Goal: Task Accomplishment & Management: Manage account settings

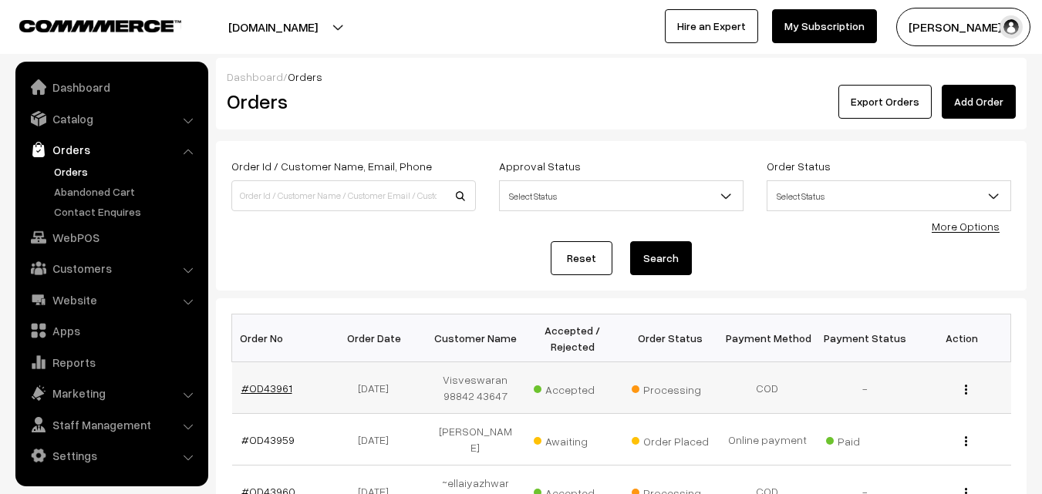
click at [271, 385] on link "#OD43961" at bounding box center [266, 388] width 51 height 13
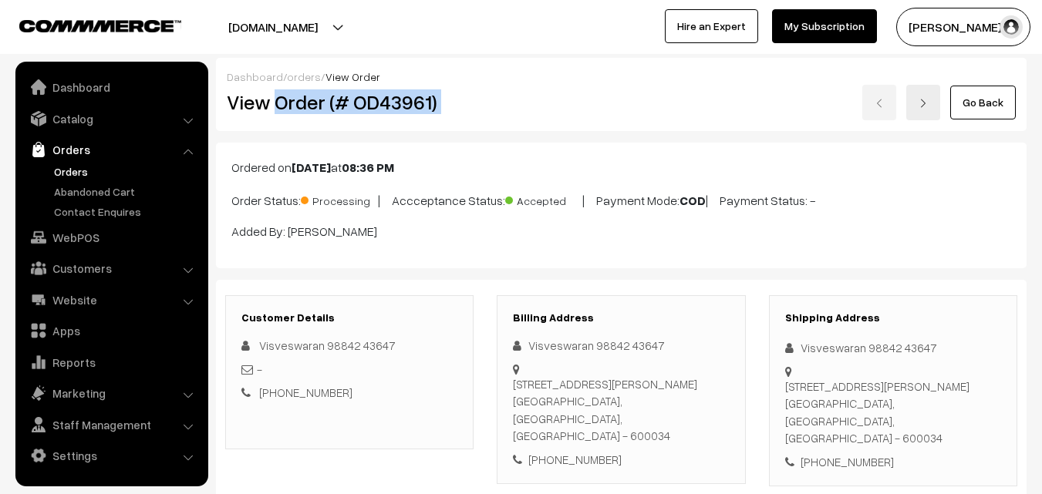
drag, startPoint x: 278, startPoint y: 105, endPoint x: 538, endPoint y: 120, distance: 260.2
click at [546, 111] on div "View Order (# OD43961) Go Back" at bounding box center [621, 102] width 812 height 35
copy div "Order (# OD43961)"
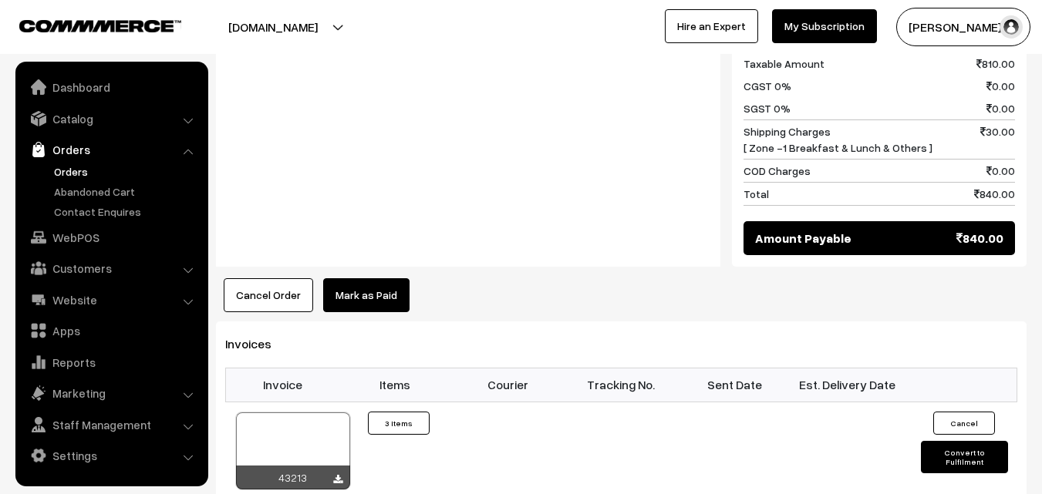
scroll to position [771, 0]
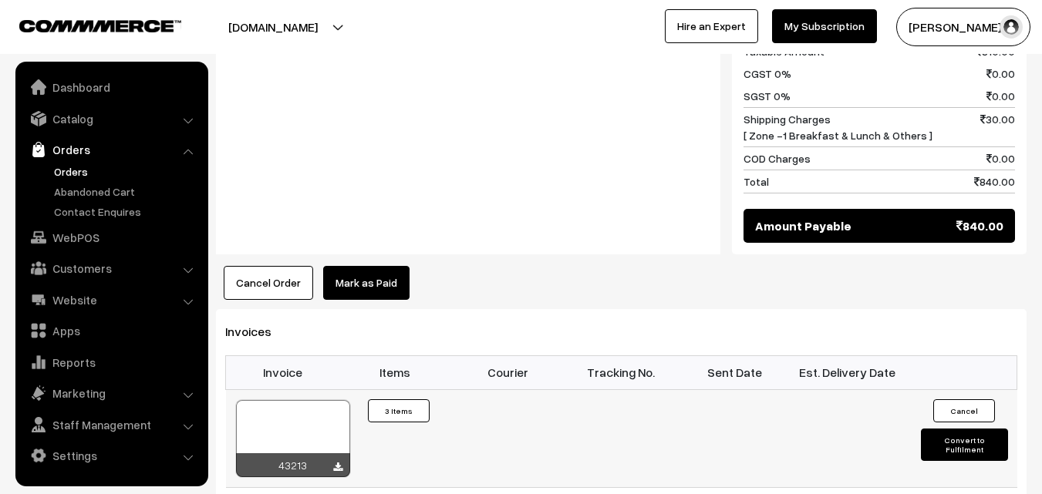
click at [283, 409] on div at bounding box center [293, 438] width 114 height 77
click at [84, 231] on link "WebPOS" at bounding box center [110, 238] width 183 height 28
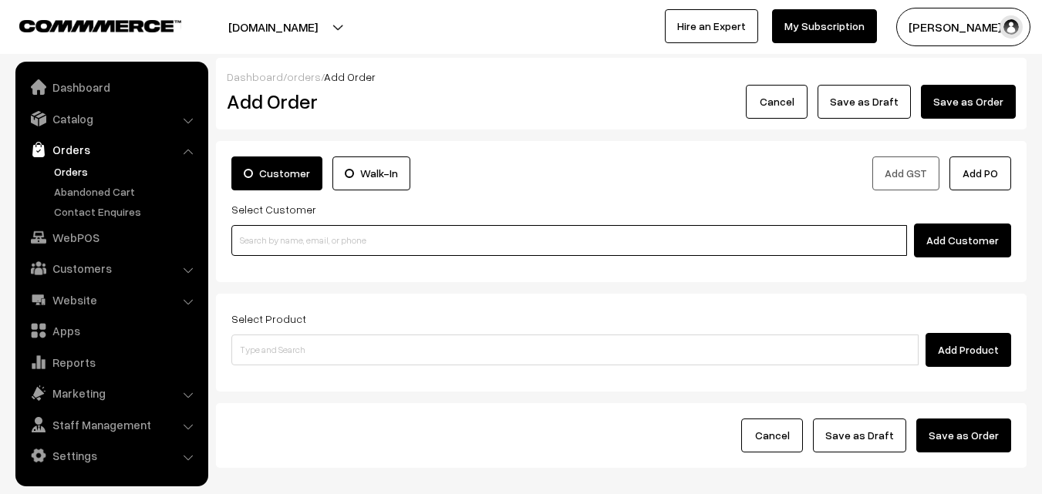
paste input "98844 97068"
click at [274, 241] on input at bounding box center [568, 240] width 675 height 31
click at [271, 242] on input "98844 97068" at bounding box center [568, 240] width 675 height 31
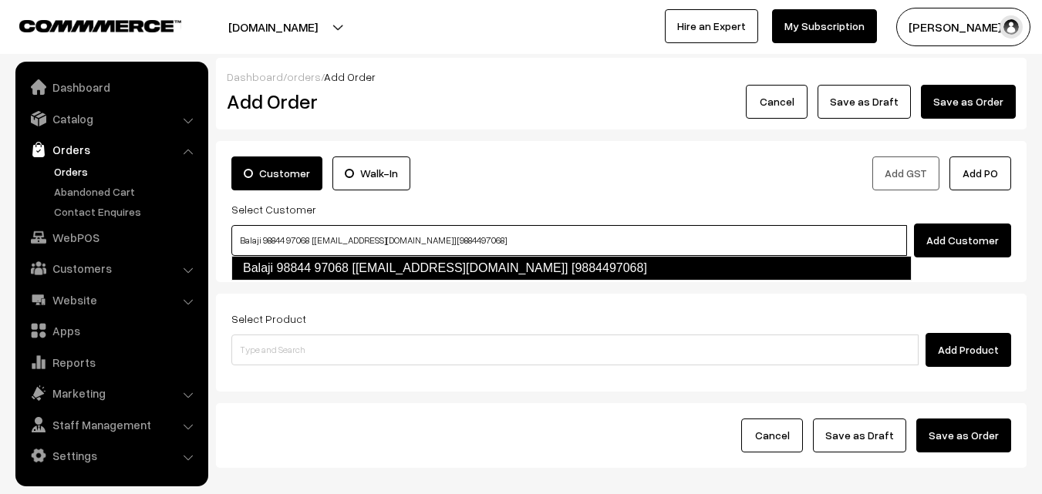
type input "Balaji 98844 97068 [[EMAIL_ADDRESS][DOMAIN_NAME]] [9884497068]"
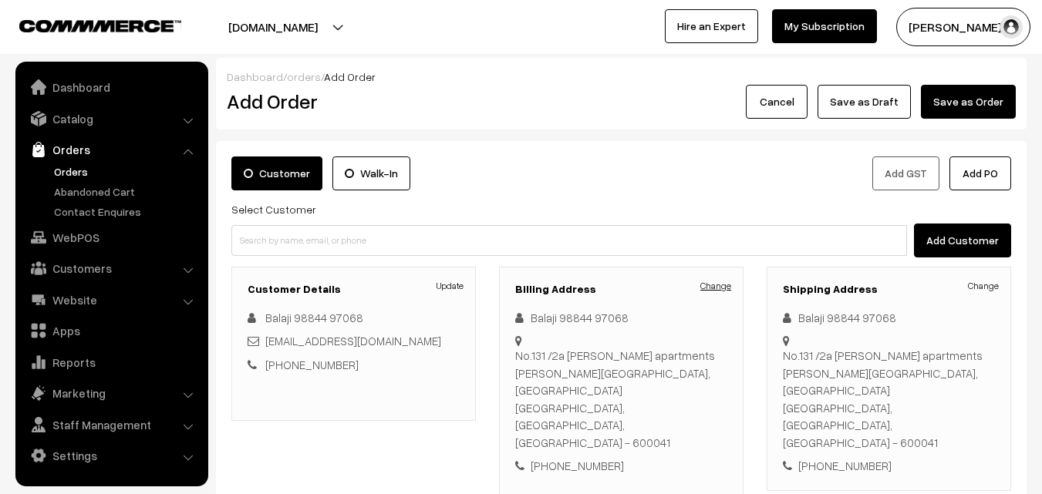
click at [715, 284] on link "Change" at bounding box center [715, 286] width 31 height 14
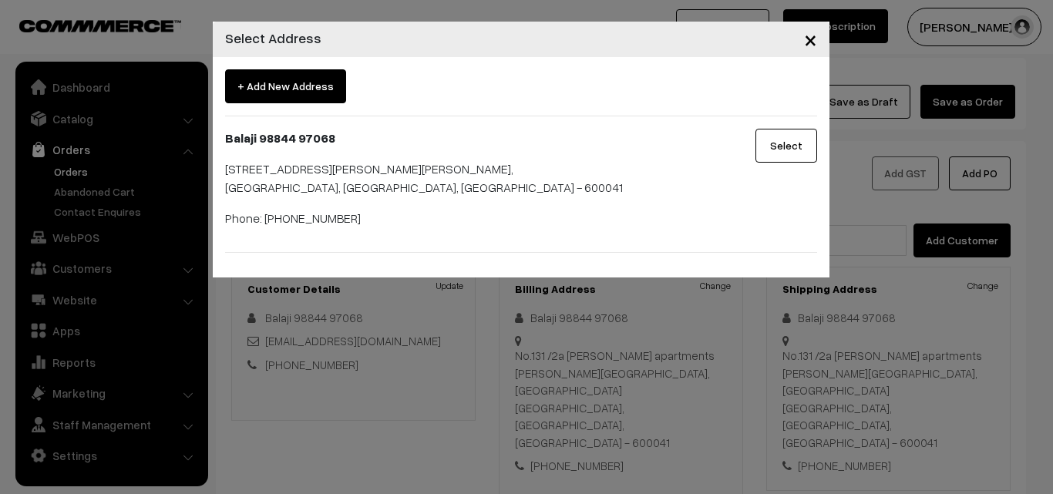
click at [339, 93] on span "+ Add New Address" at bounding box center [285, 86] width 121 height 34
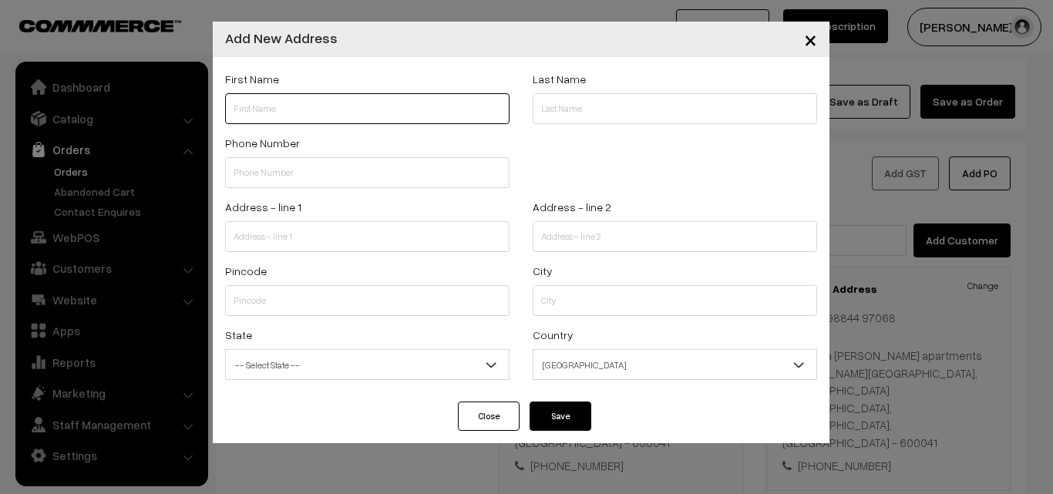
click at [297, 101] on input "text" at bounding box center [367, 108] width 284 height 31
paste input "S. RAGHUNATHAN"
paste input "98844 97068"
type input "S. RAGHUNATHAN 98844 97068"
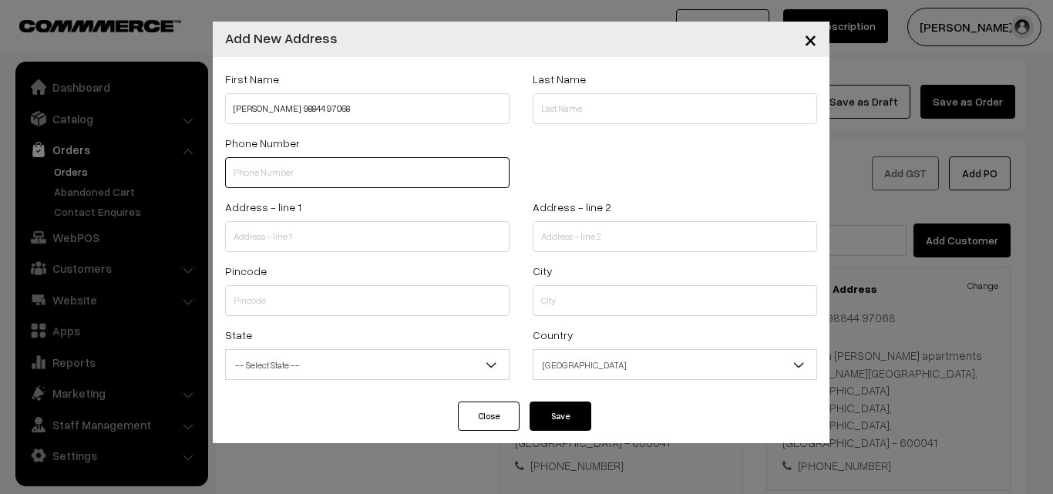
click at [296, 169] on input "text" at bounding box center [367, 172] width 284 height 31
paste input "98844 9706"
click at [278, 168] on input "98844 9706" at bounding box center [367, 172] width 284 height 31
type input "9884497068"
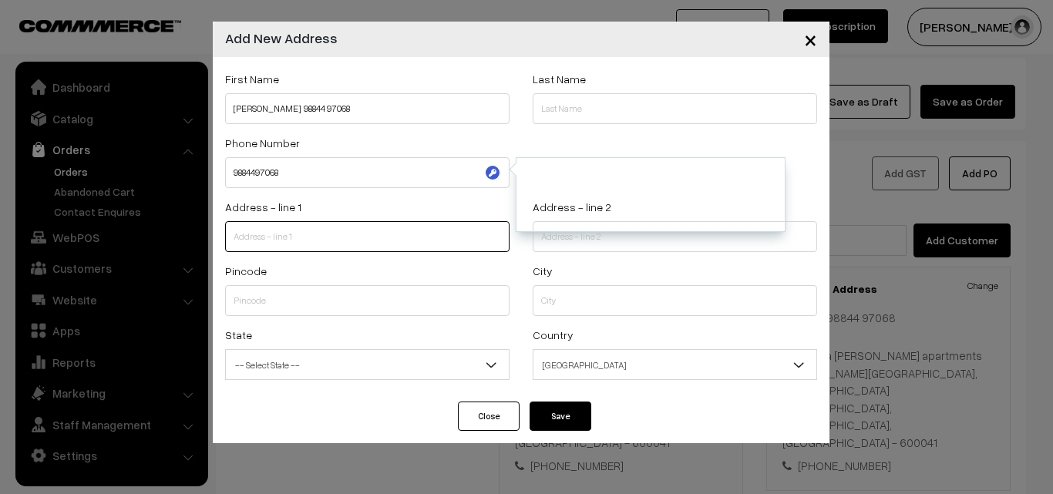
click at [326, 231] on input "text" at bounding box center [367, 236] width 284 height 31
paste input "5/19 Journalist colony, srinivasapuram, thiruvanmiyur chennai 600041"
drag, startPoint x: 318, startPoint y: 235, endPoint x: 520, endPoint y: 243, distance: 202.1
click at [521, 246] on div "Address - line 1 5/19 Journalist colony, srinivasapuram, thiruvanmiyur chennai …" at bounding box center [521, 229] width 615 height 64
type input "5/19 Journalist colony,"
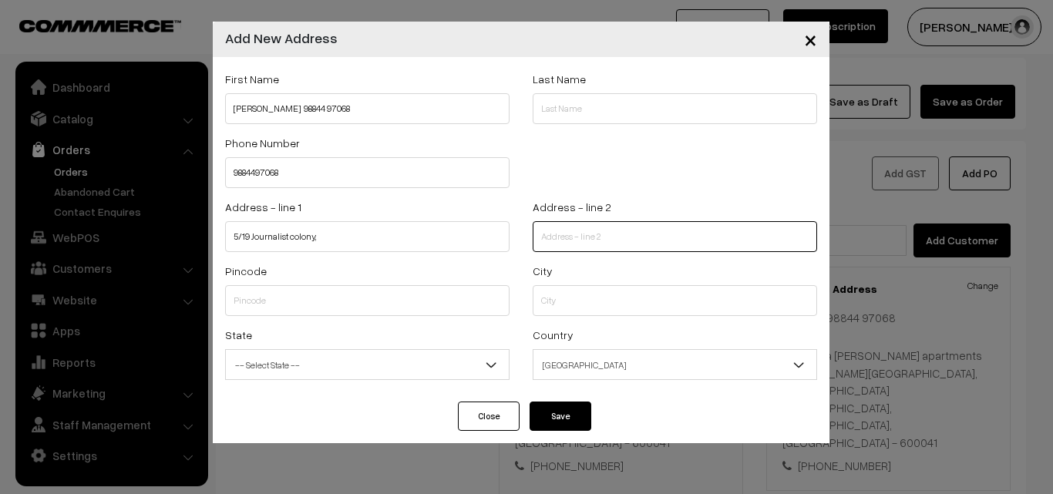
click at [561, 243] on input "text" at bounding box center [675, 236] width 284 height 31
paste input "srinivasapuram, thiruvanmiyur chennai 600041"
type input "srinivasapuram, thiruvanmiyur chennai 600041"
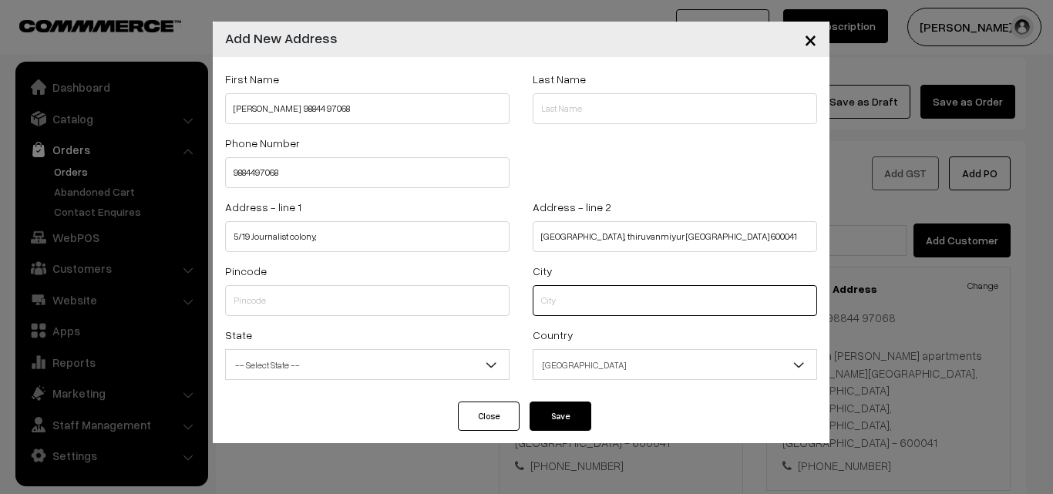
click at [567, 312] on input "text" at bounding box center [675, 300] width 284 height 31
click at [302, 318] on div "Pincode" at bounding box center [368, 293] width 308 height 64
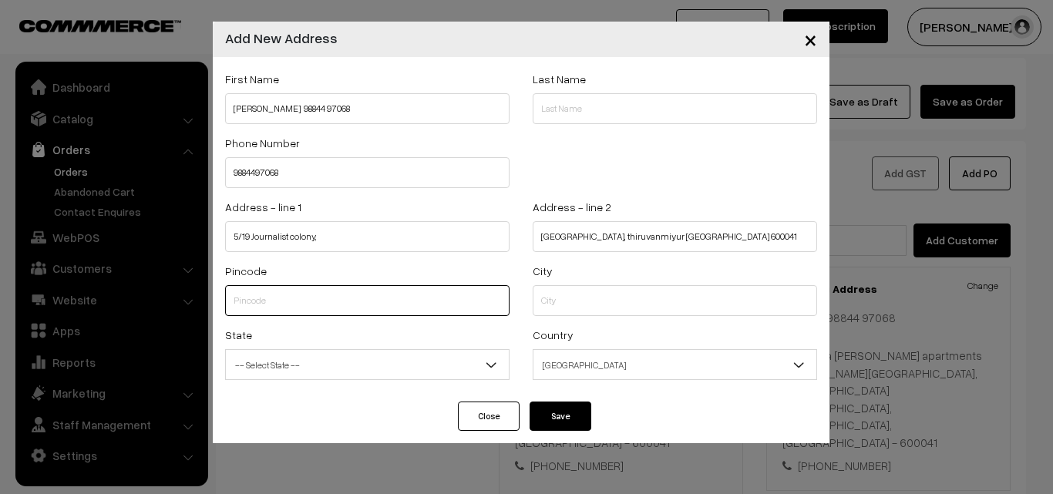
click at [306, 300] on input "text" at bounding box center [367, 300] width 284 height 31
type input "600041"
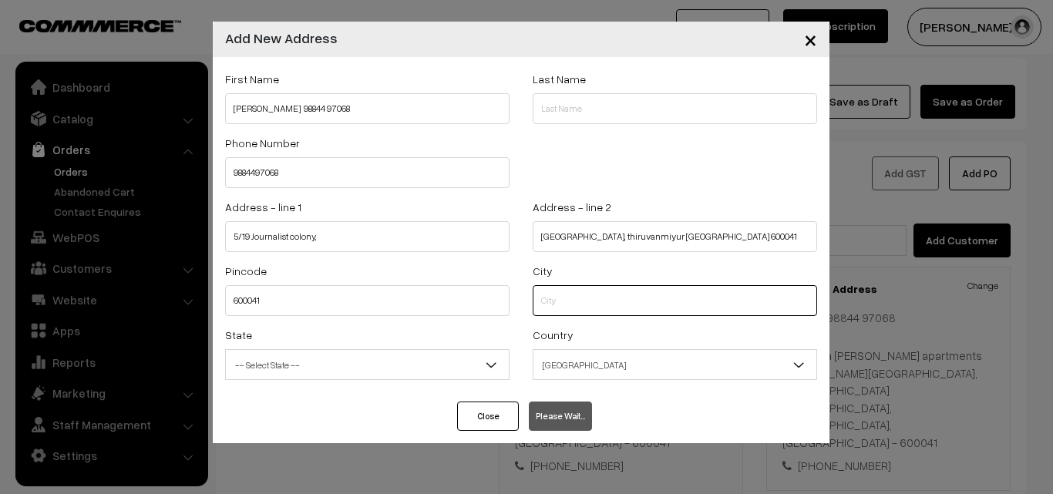
type input "Chennai"
select select "[GEOGRAPHIC_DATA]"
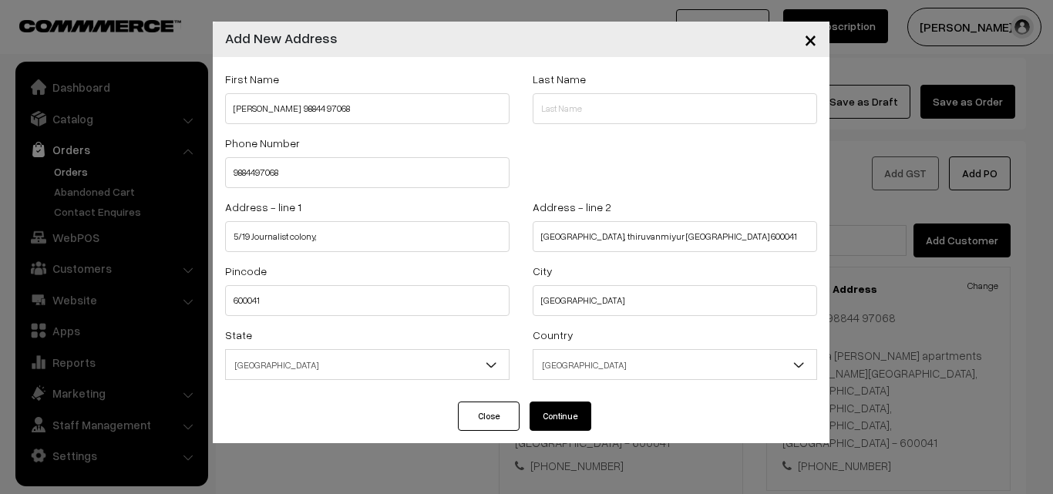
click at [564, 404] on button "Continue" at bounding box center [561, 416] width 62 height 29
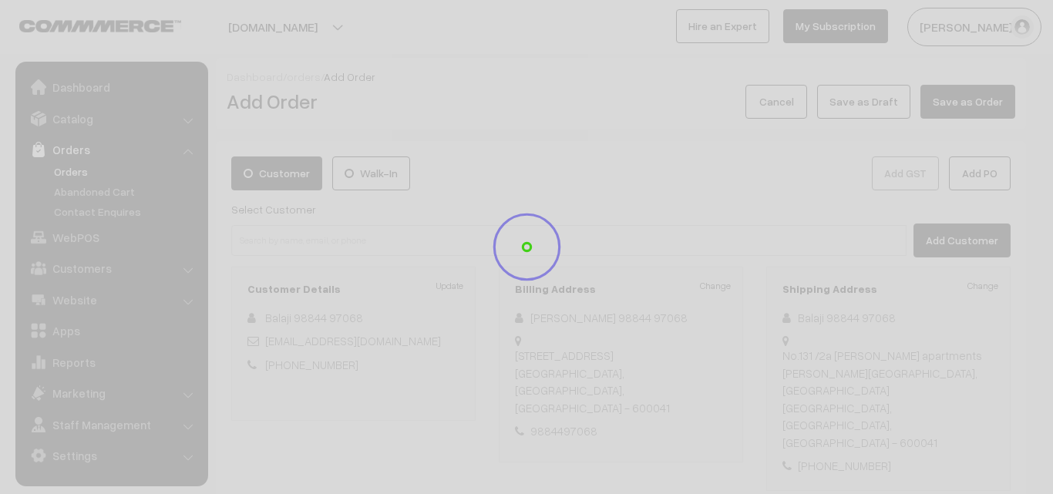
select select
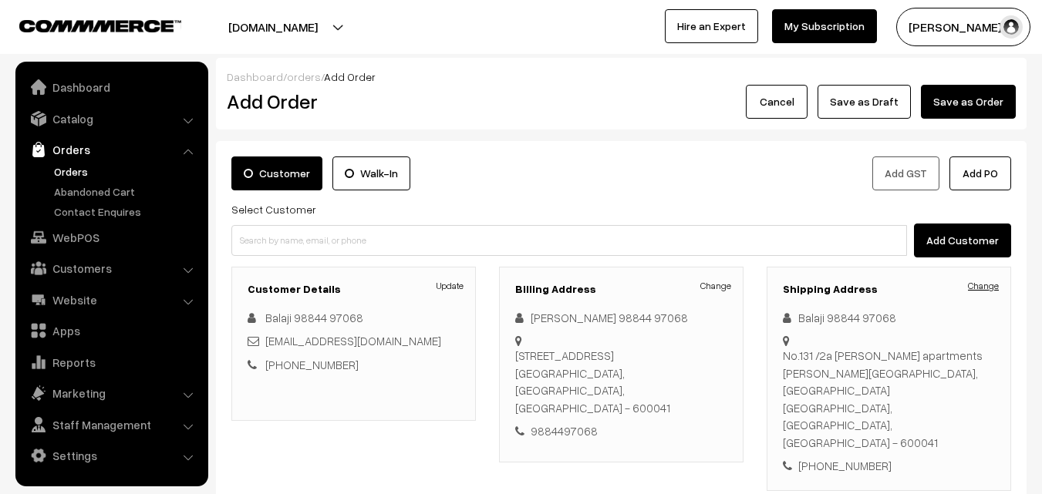
click at [985, 283] on link "Change" at bounding box center [983, 286] width 31 height 14
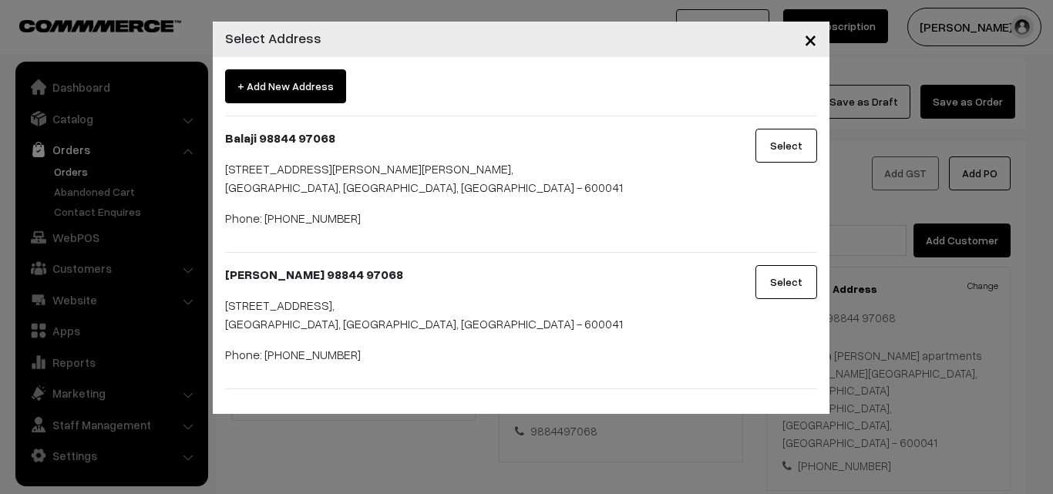
click at [792, 284] on button "Select" at bounding box center [787, 282] width 62 height 34
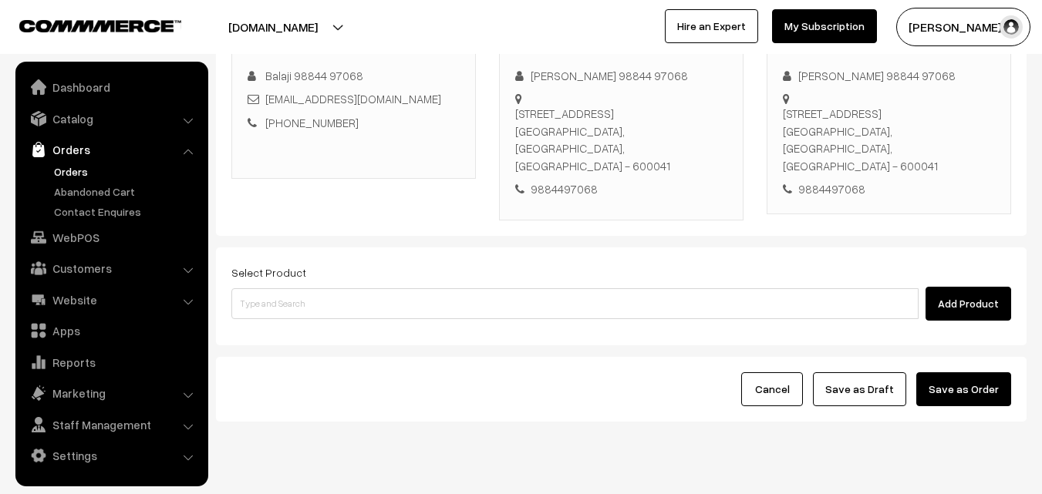
scroll to position [264, 0]
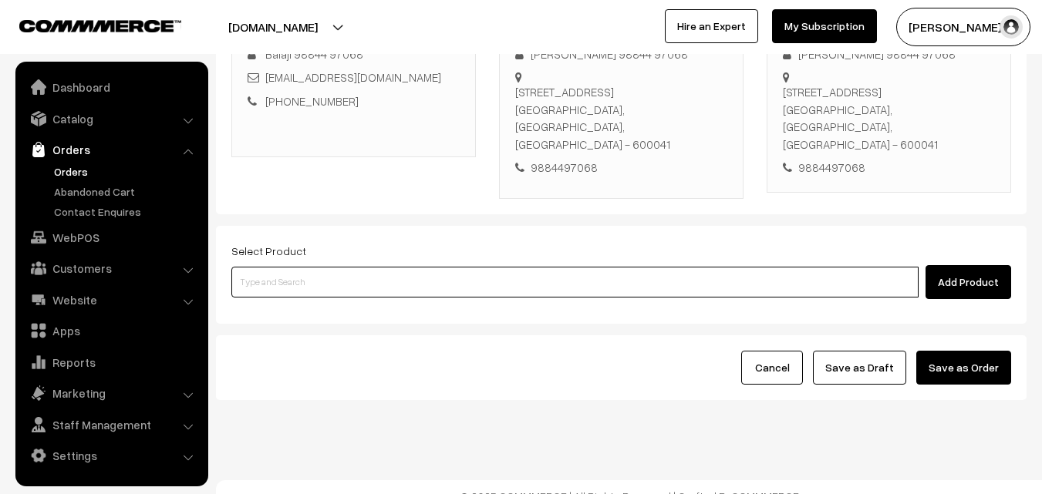
click at [489, 268] on input at bounding box center [574, 282] width 687 height 31
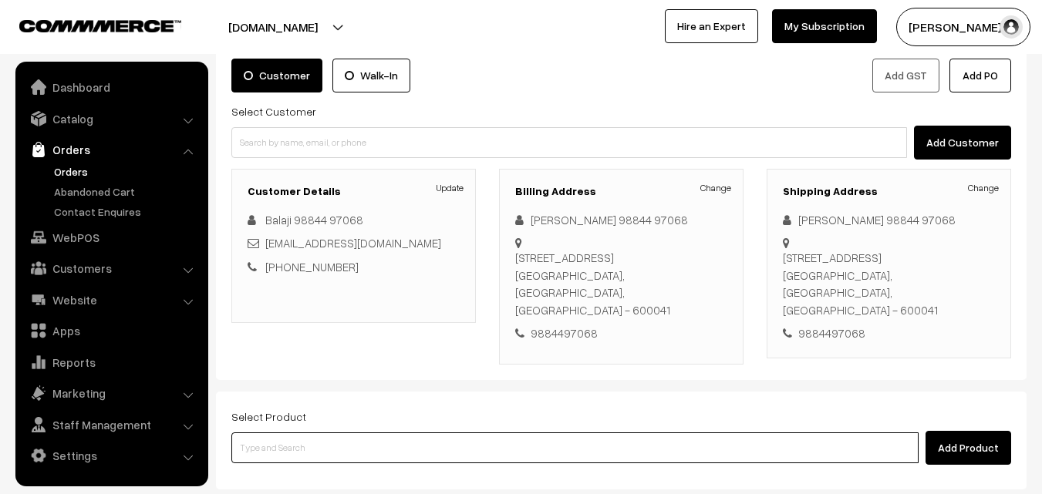
scroll to position [0, 0]
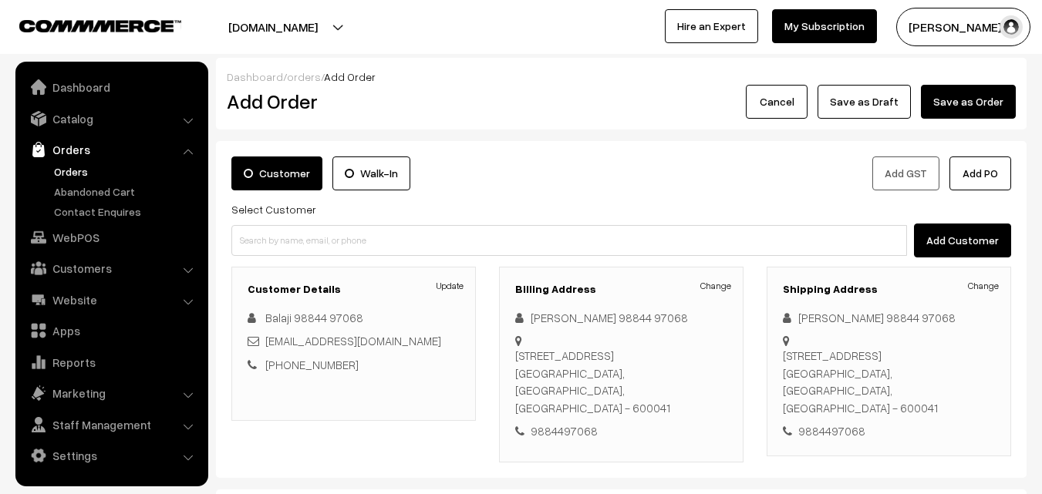
click at [707, 277] on div "Billing Address Change S. RAGHUNATHAN 98844 97068 5/19 Journalist colony, , sri…" at bounding box center [621, 365] width 244 height 196
click at [712, 281] on link "Change" at bounding box center [715, 286] width 31 height 14
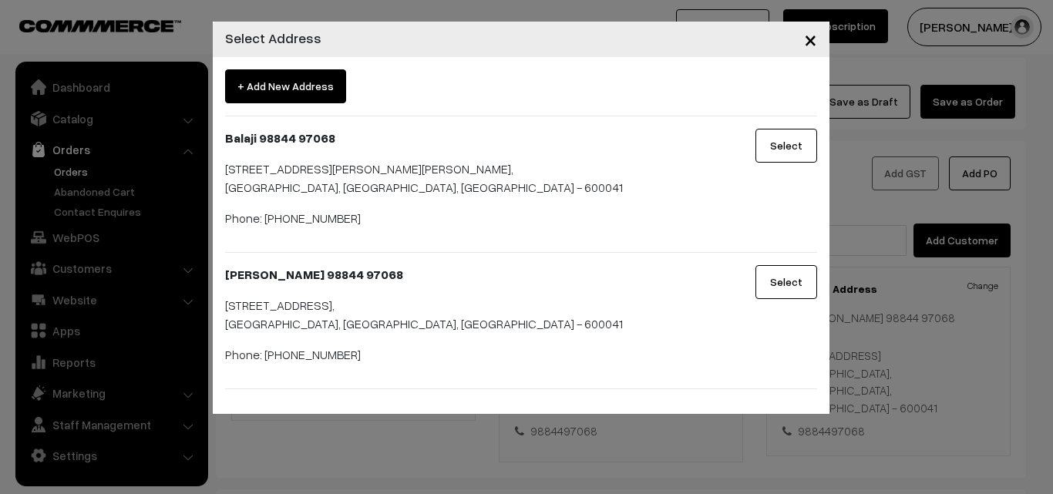
click at [782, 280] on button "Select" at bounding box center [787, 282] width 62 height 34
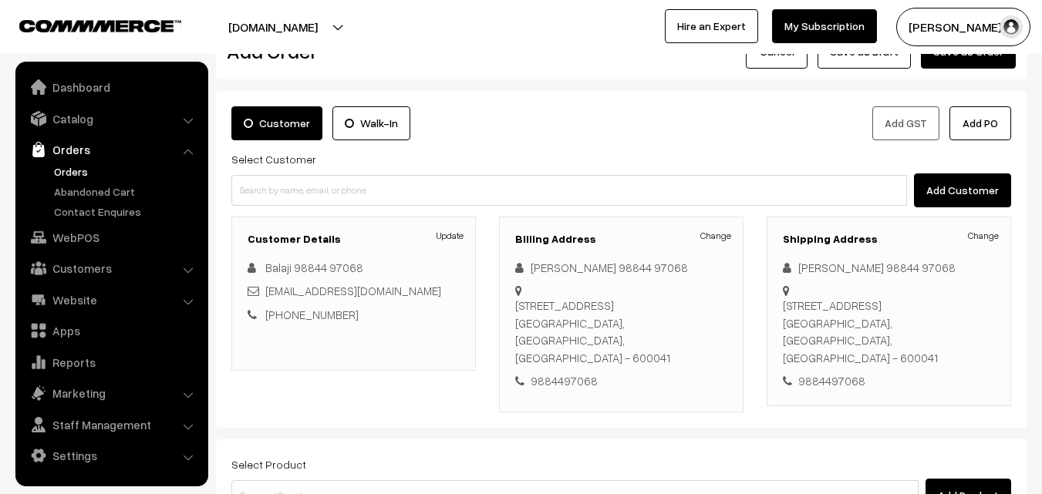
scroll to position [154, 0]
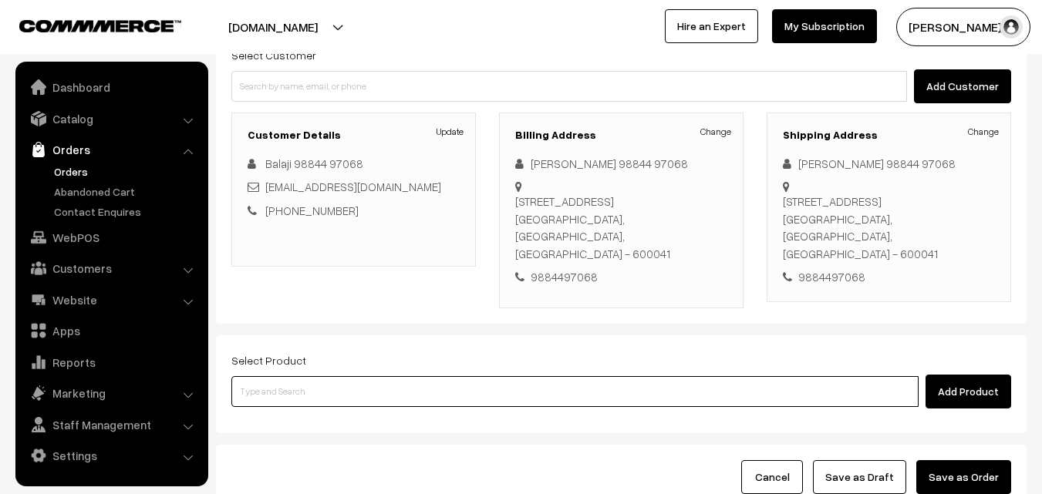
click at [338, 376] on input at bounding box center [574, 391] width 687 height 31
paste input "12th With Rice"
type input "12th With Rice"
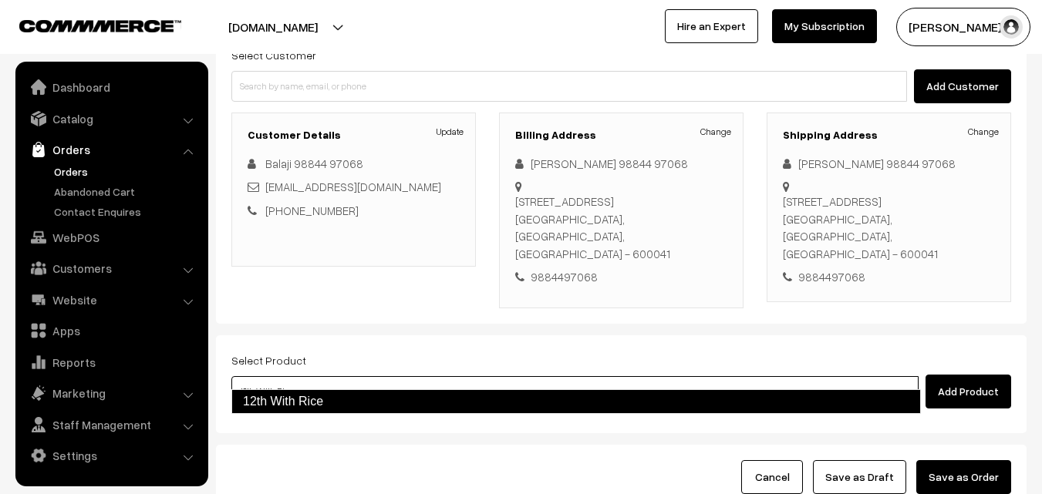
click at [314, 391] on link "12th With Rice" at bounding box center [575, 401] width 689 height 25
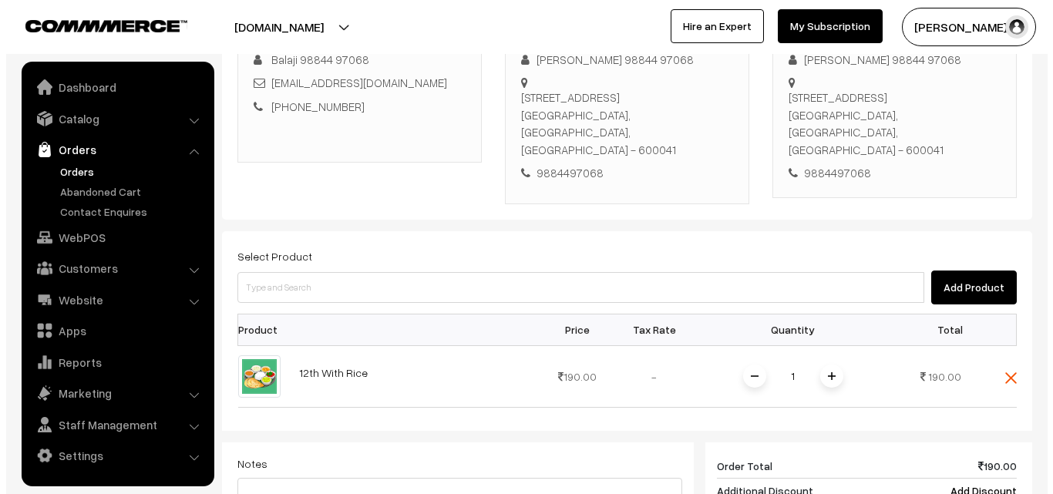
scroll to position [385, 0]
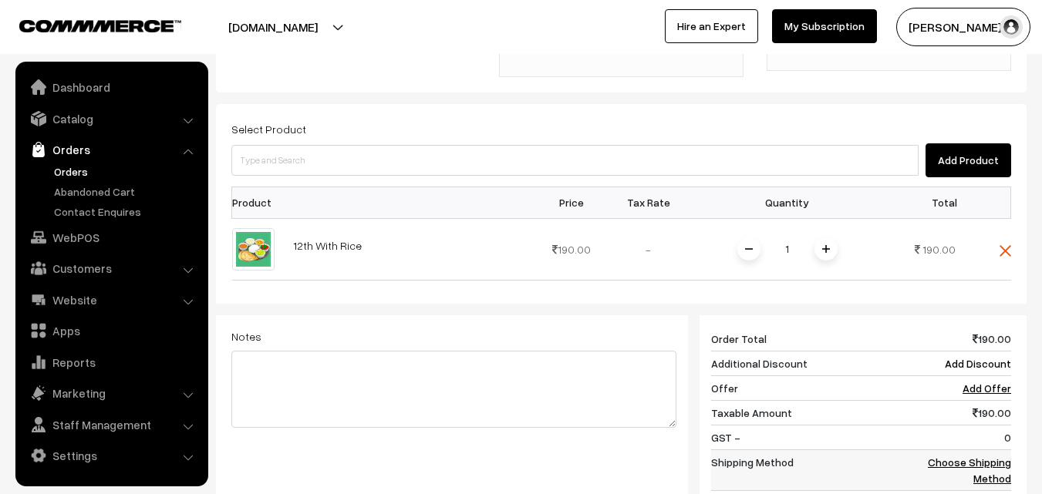
click at [985, 449] on td "Choose Shipping Method" at bounding box center [963, 469] width 96 height 41
click at [991, 456] on link "Choose Shipping Method" at bounding box center [969, 470] width 83 height 29
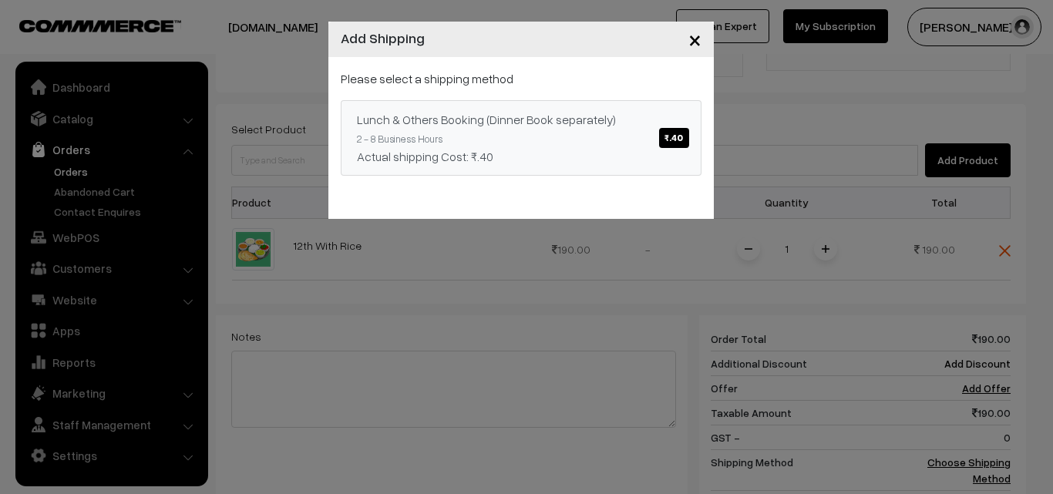
click at [504, 109] on link "Lunch & Others Booking (Dinner Book separately) ₹.40 2 - 8 Business Hours Actua…" at bounding box center [521, 138] width 361 height 76
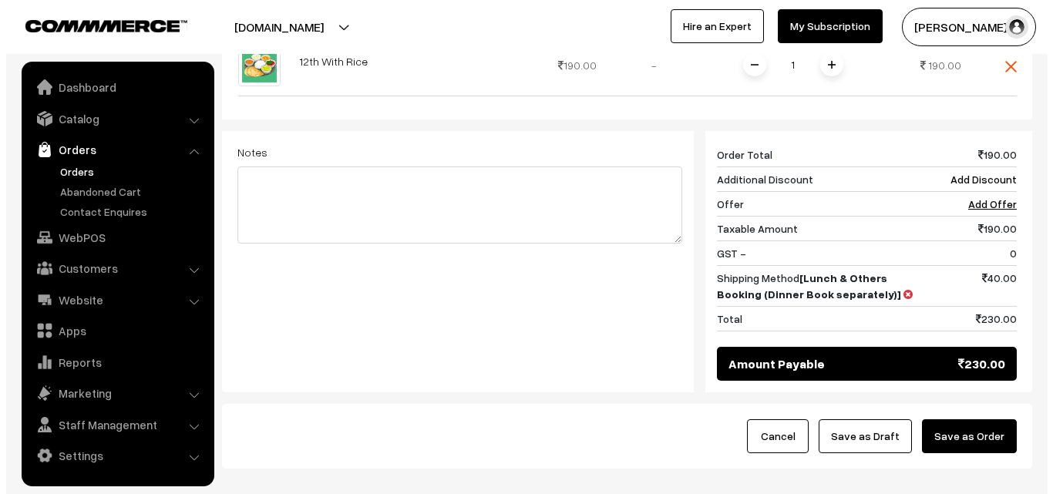
scroll to position [561, 0]
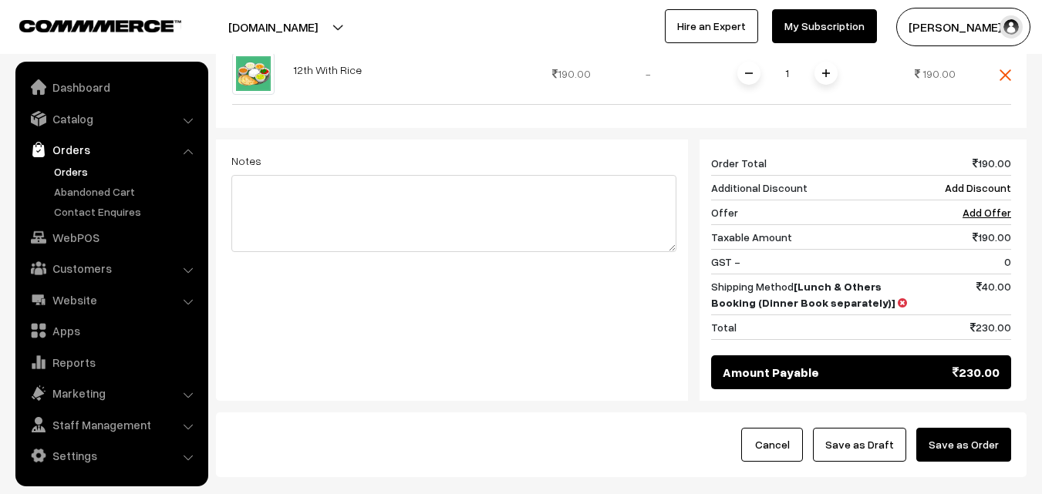
click at [977, 428] on button "Save as Order" at bounding box center [963, 445] width 95 height 34
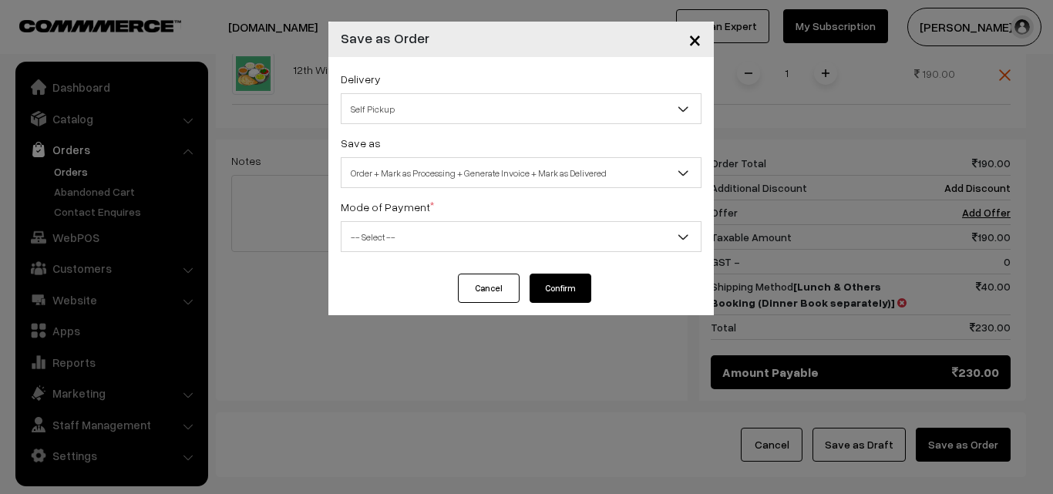
click at [501, 173] on span "Order + Mark as Processing + Generate Invoice + Mark as Delivered" at bounding box center [521, 173] width 359 height 27
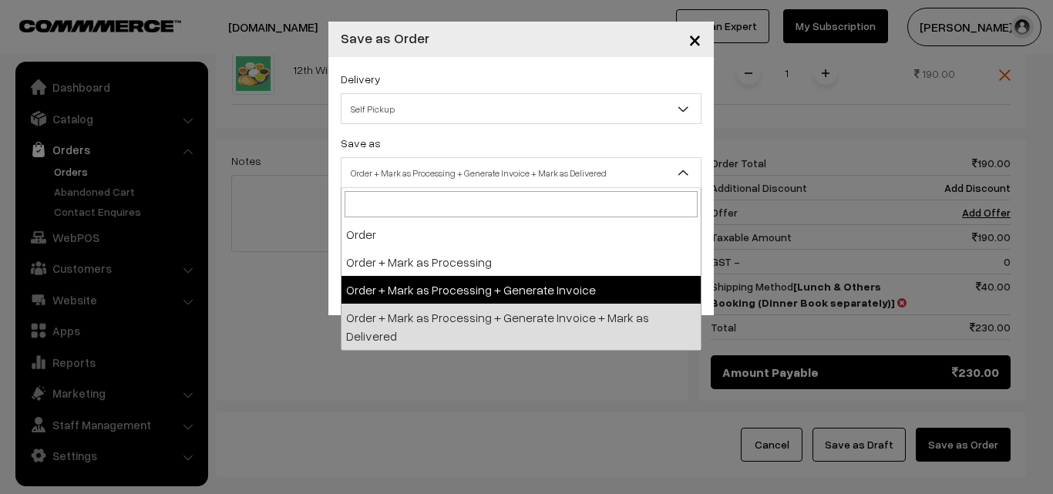
drag, startPoint x: 426, startPoint y: 296, endPoint x: 423, endPoint y: 284, distance: 12.0
select select "3"
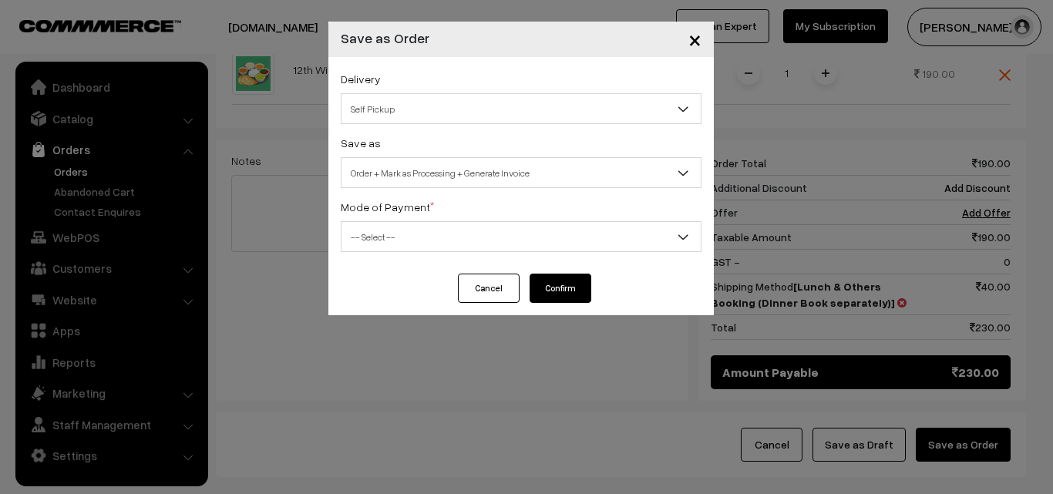
click at [396, 210] on label "Mode of Payment *" at bounding box center [387, 207] width 93 height 16
click at [396, 245] on span "-- Select --" at bounding box center [521, 237] width 359 height 27
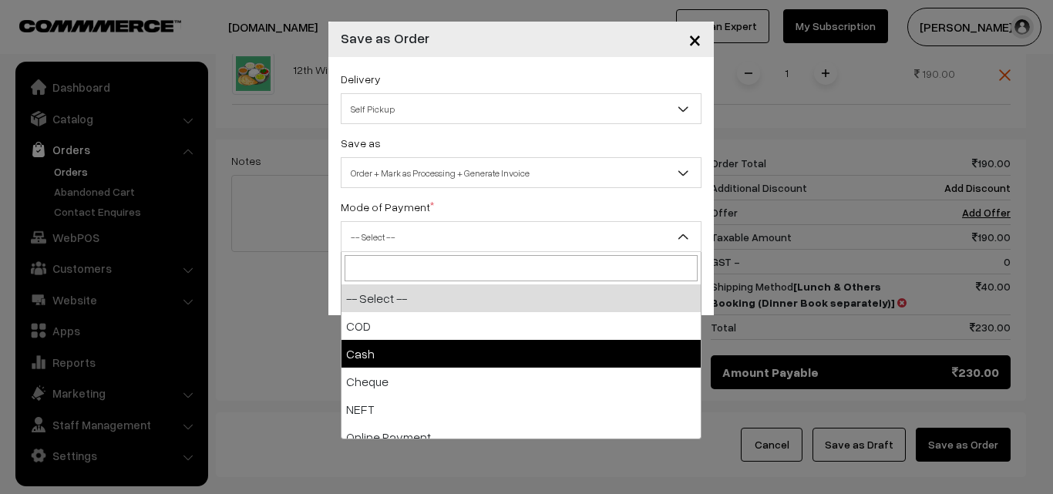
select select "2"
checkbox input "true"
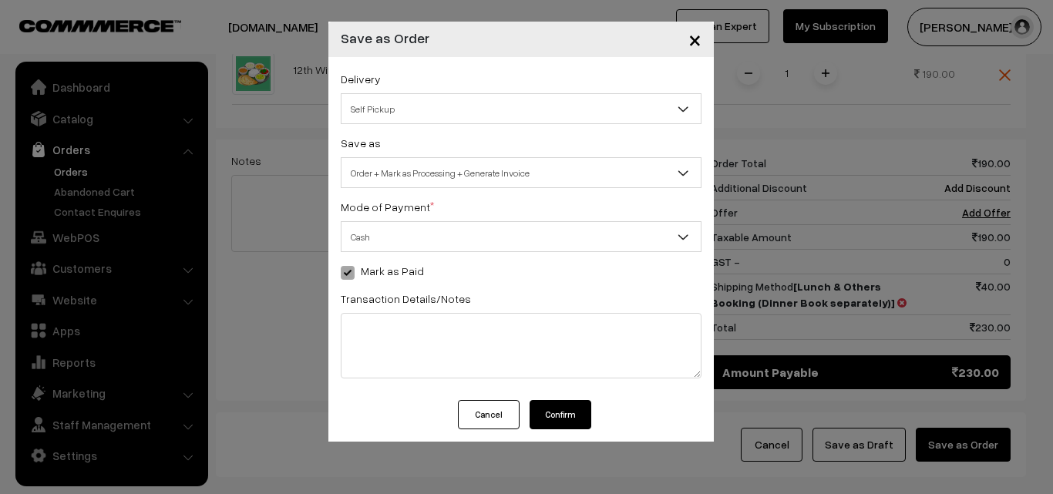
click at [575, 421] on button "Confirm" at bounding box center [561, 414] width 62 height 29
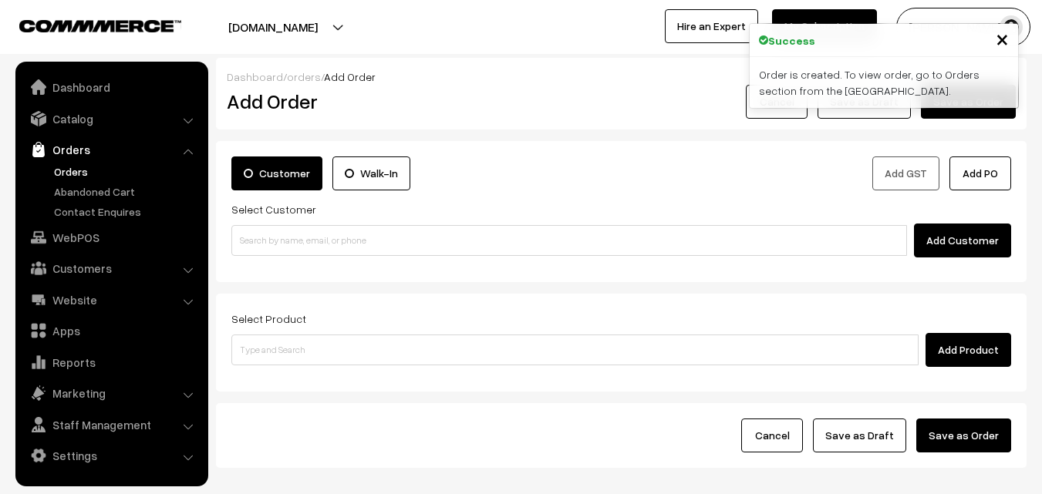
click at [76, 170] on link "Orders" at bounding box center [126, 171] width 153 height 16
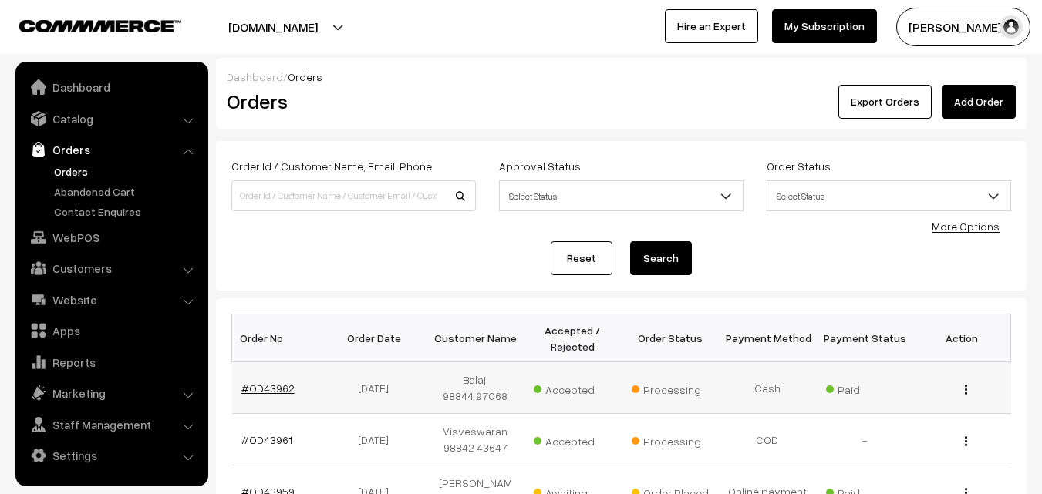
click at [273, 386] on link "#OD43962" at bounding box center [267, 388] width 53 height 13
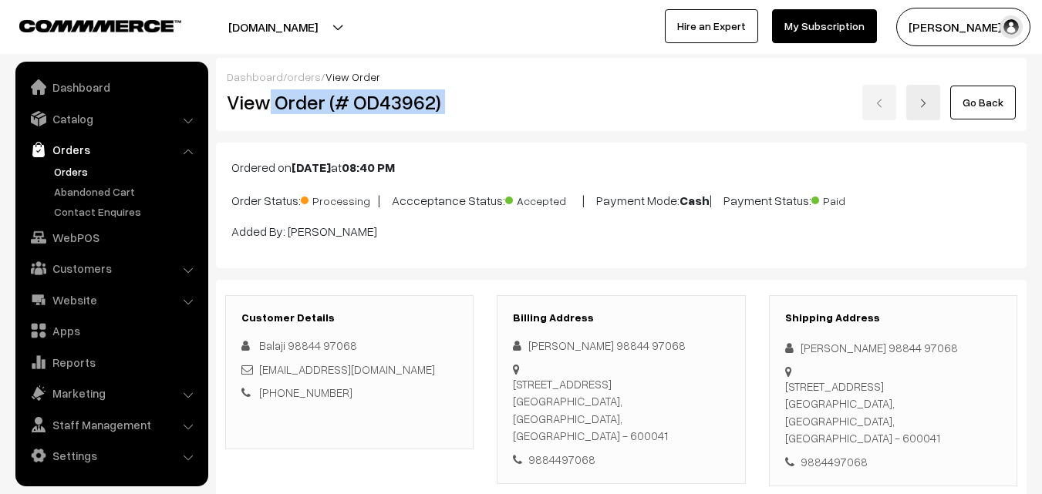
drag, startPoint x: 0, startPoint y: 0, endPoint x: 534, endPoint y: 119, distance: 547.3
click at [534, 119] on div "View Order (# OD43962) Go Back" at bounding box center [621, 102] width 812 height 35
copy div "Order (# OD43962)"
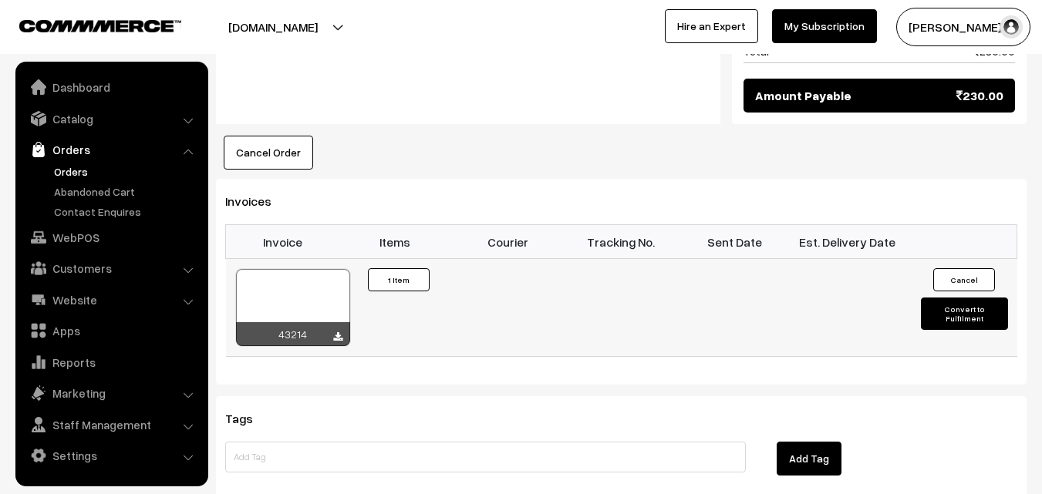
scroll to position [925, 0]
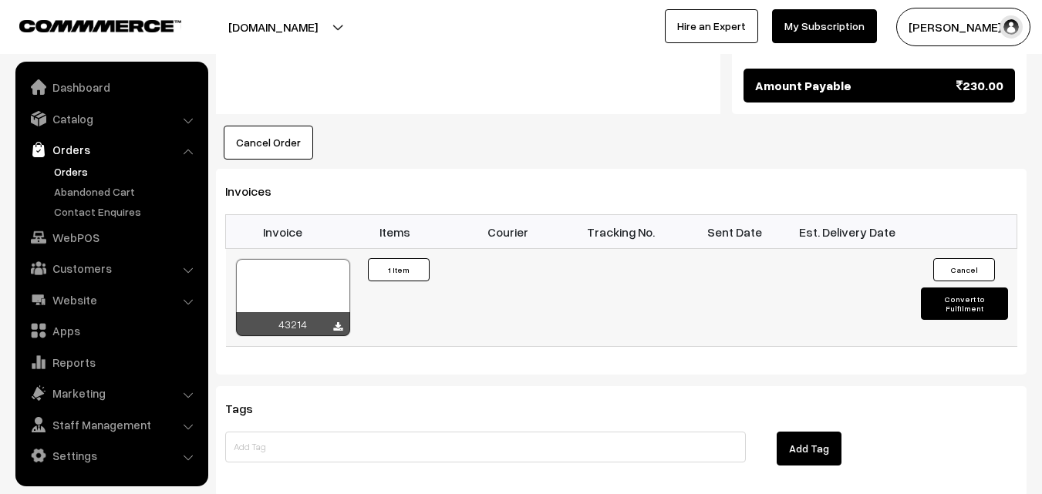
click at [305, 278] on div at bounding box center [293, 297] width 114 height 77
click at [100, 237] on link "WebPOS" at bounding box center [110, 238] width 183 height 28
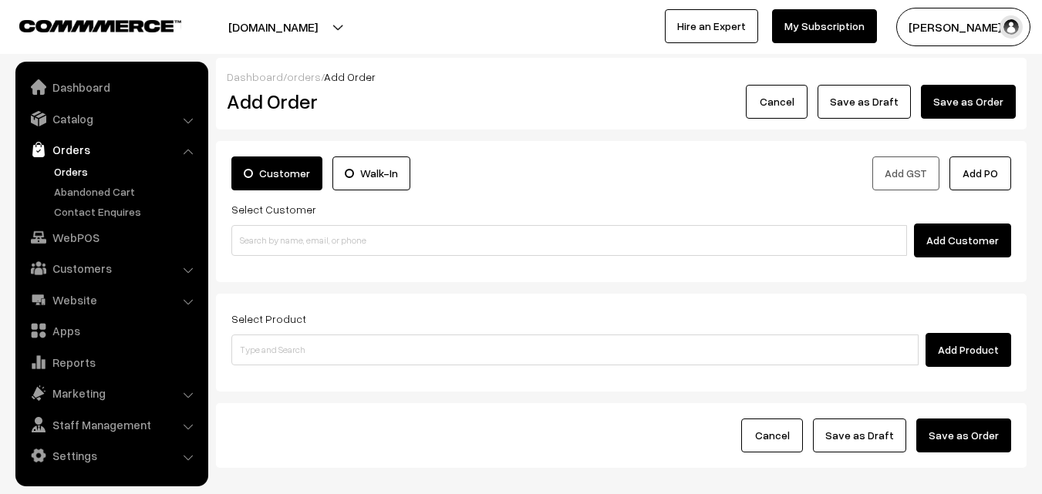
click at [312, 257] on div "Add Customer" at bounding box center [620, 241] width 779 height 34
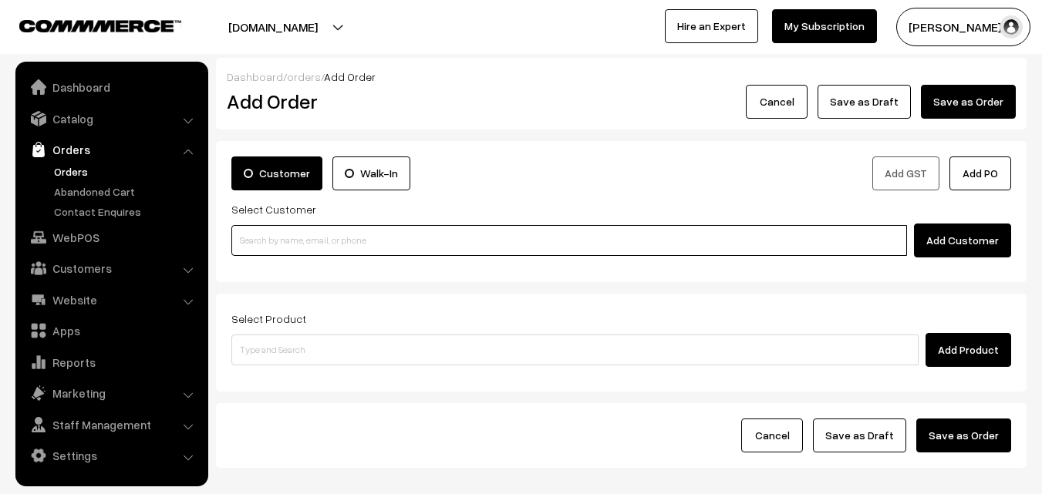
click at [268, 242] on input at bounding box center [568, 240] width 675 height 31
paste input "94457 19485"
click at [267, 241] on input "94457 19485" at bounding box center [568, 240] width 675 height 31
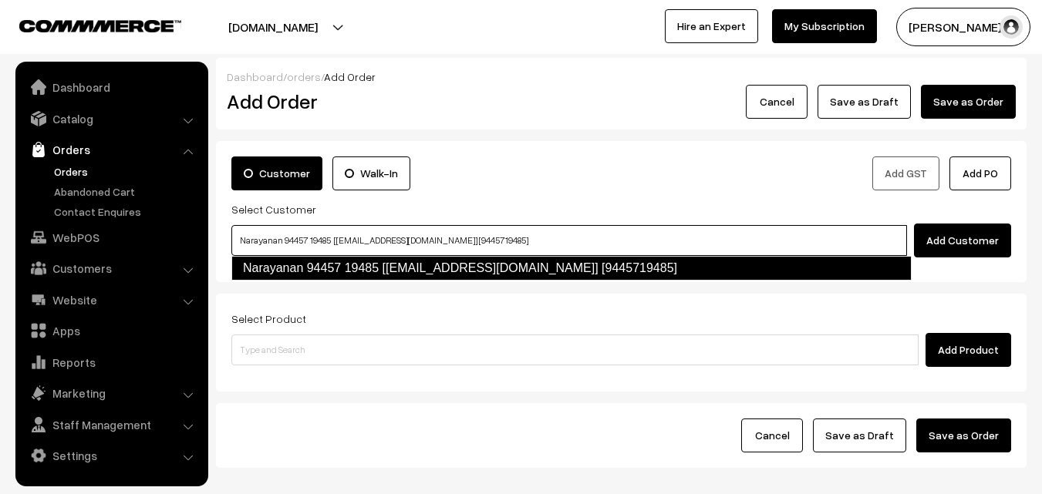
type input "Narayanan 94457 19485 [test618@gmail.com] [9445719485]"
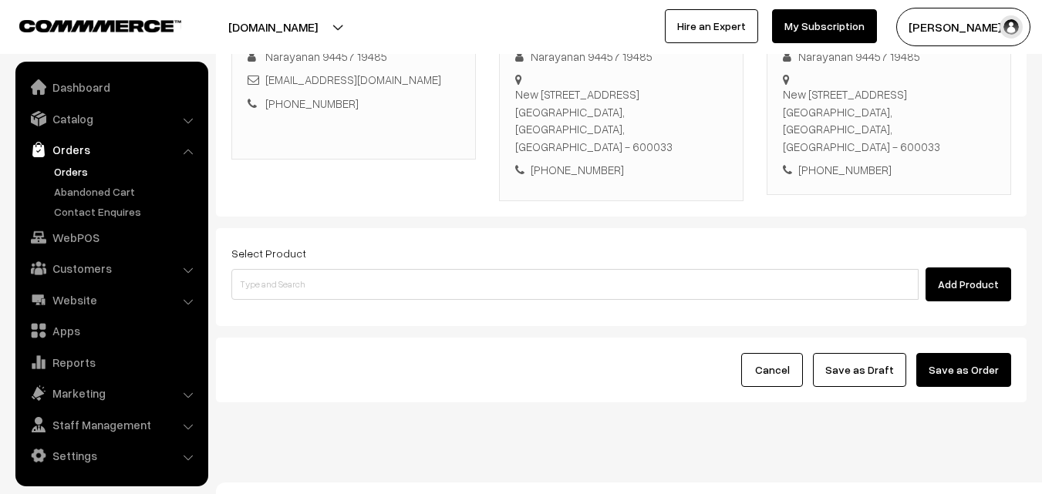
scroll to position [264, 0]
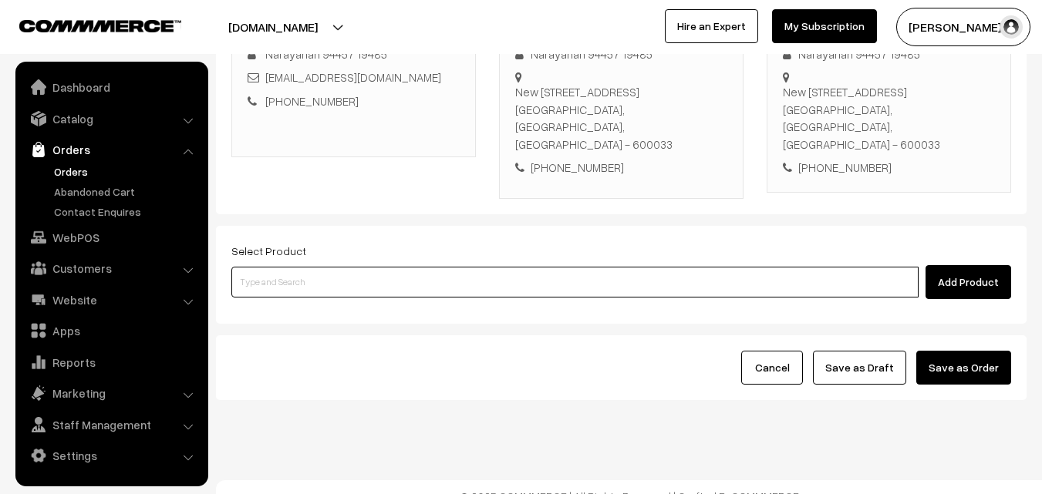
click at [472, 267] on input at bounding box center [574, 282] width 687 height 31
click at [380, 267] on input at bounding box center [574, 282] width 687 height 31
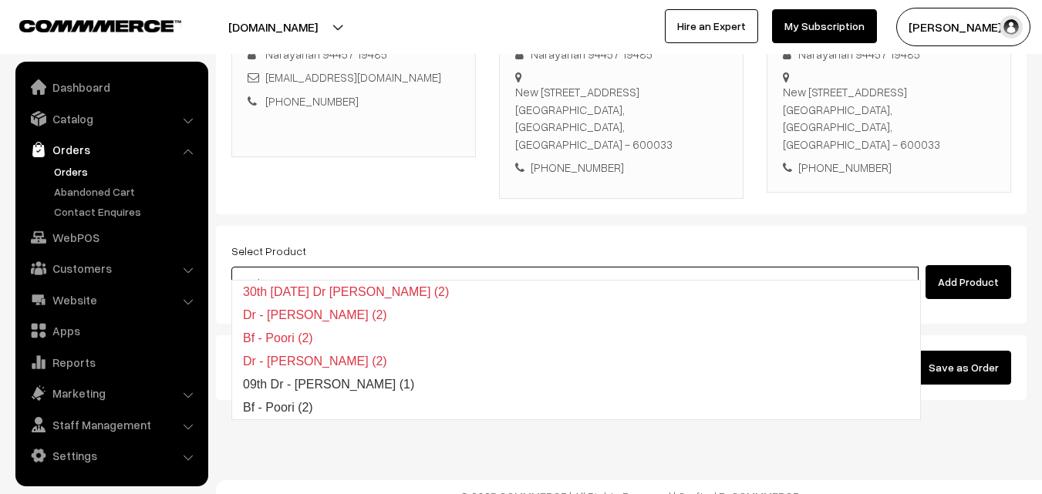
type input "Bf - Poori (2)"
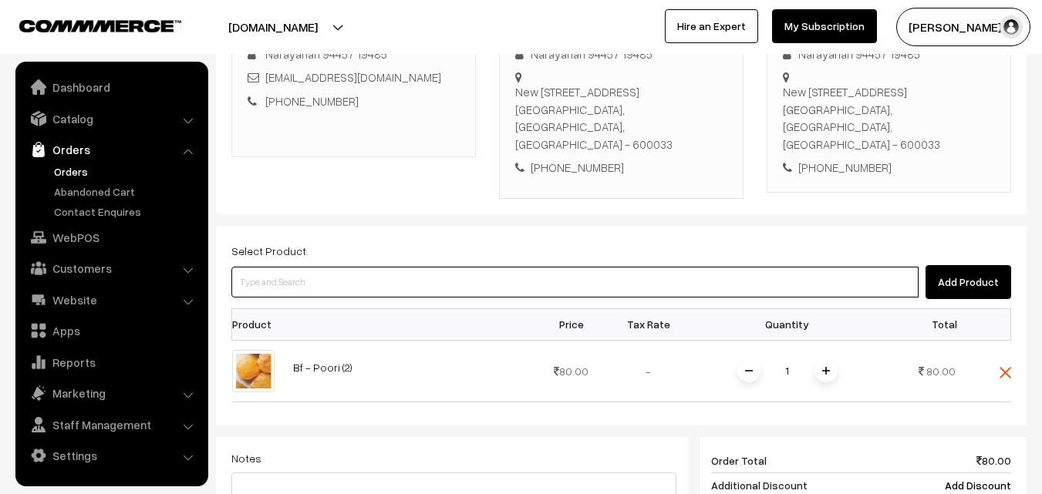
click at [371, 267] on input at bounding box center [574, 282] width 687 height 31
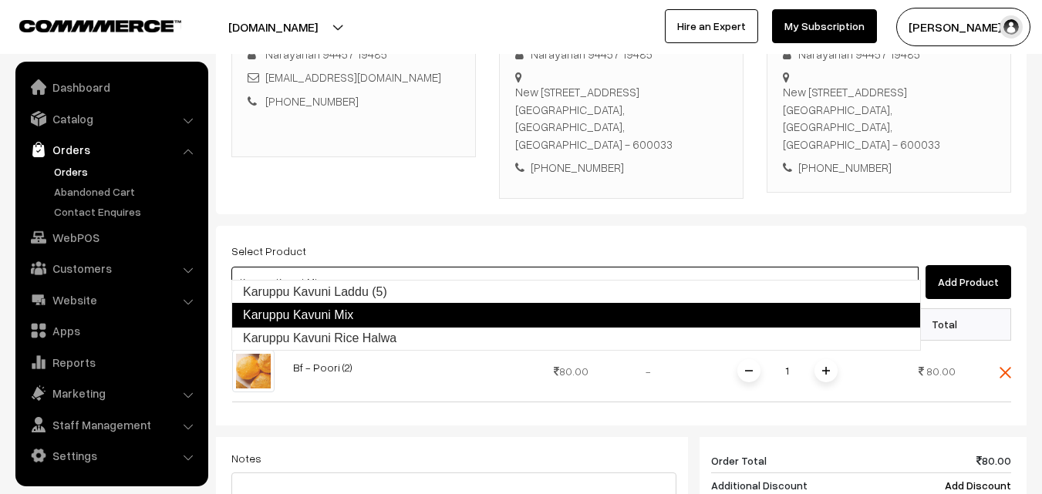
type input "Karuppu Kavuni Laddu (5)"
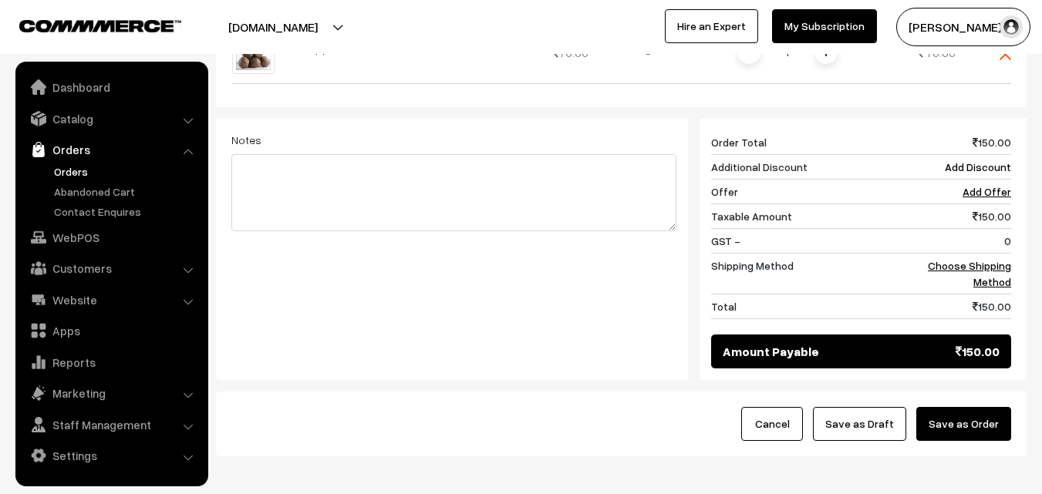
scroll to position [649, 0]
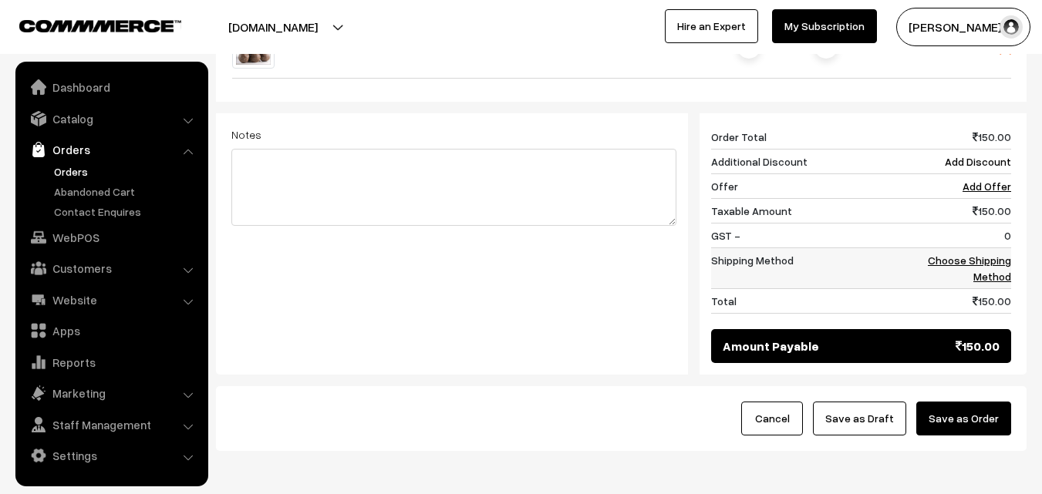
click at [992, 254] on link "Choose Shipping Method" at bounding box center [969, 268] width 83 height 29
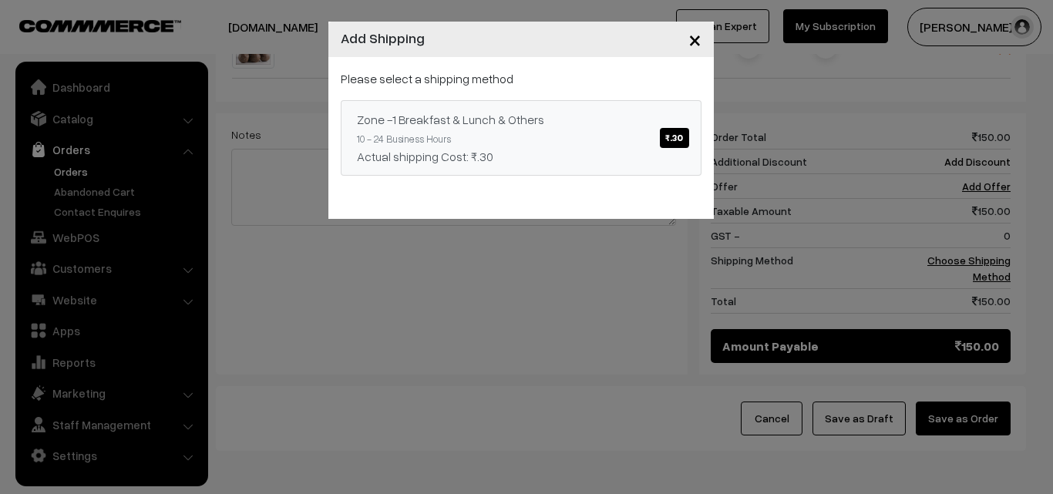
click at [550, 106] on link "Zone -1 Breakfast & Lunch & Others ₹.30 10 - 24 Business Hours Actual shipping …" at bounding box center [521, 138] width 361 height 76
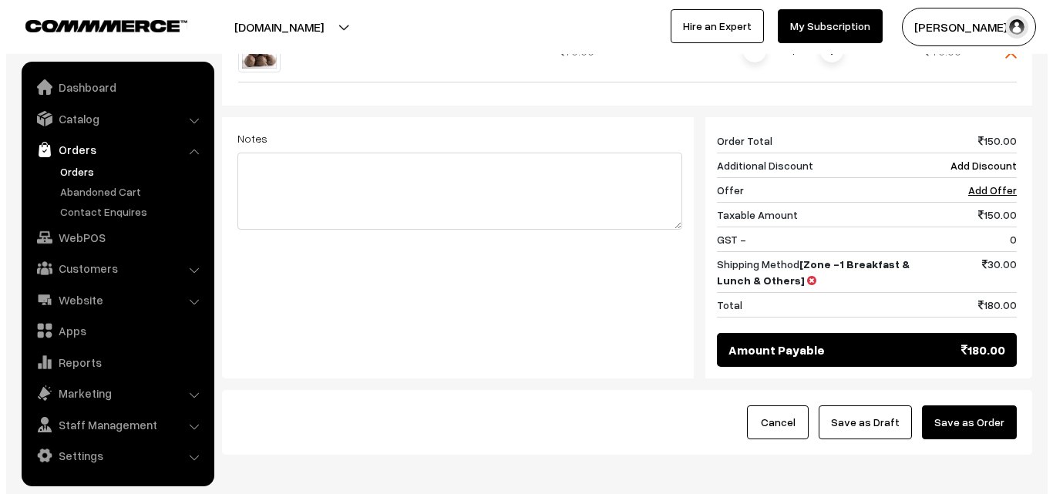
scroll to position [700, 0]
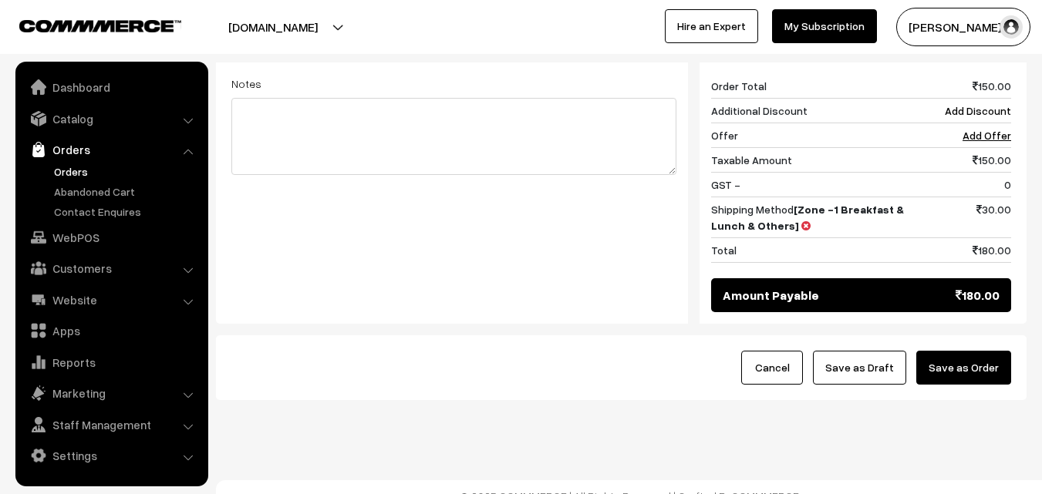
click at [992, 367] on button "Save as Order" at bounding box center [963, 368] width 95 height 34
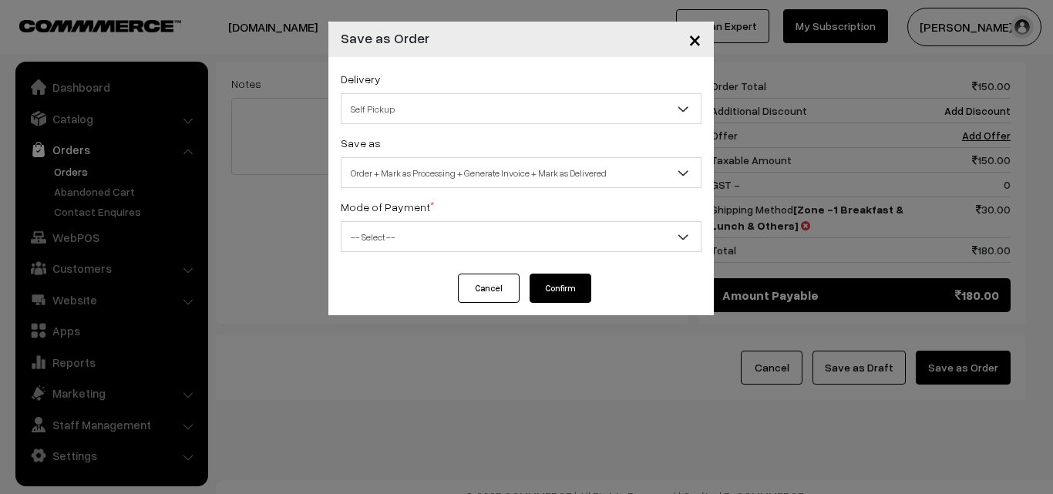
click at [498, 163] on span "Order + Mark as Processing + Generate Invoice + Mark as Delivered" at bounding box center [521, 173] width 359 height 27
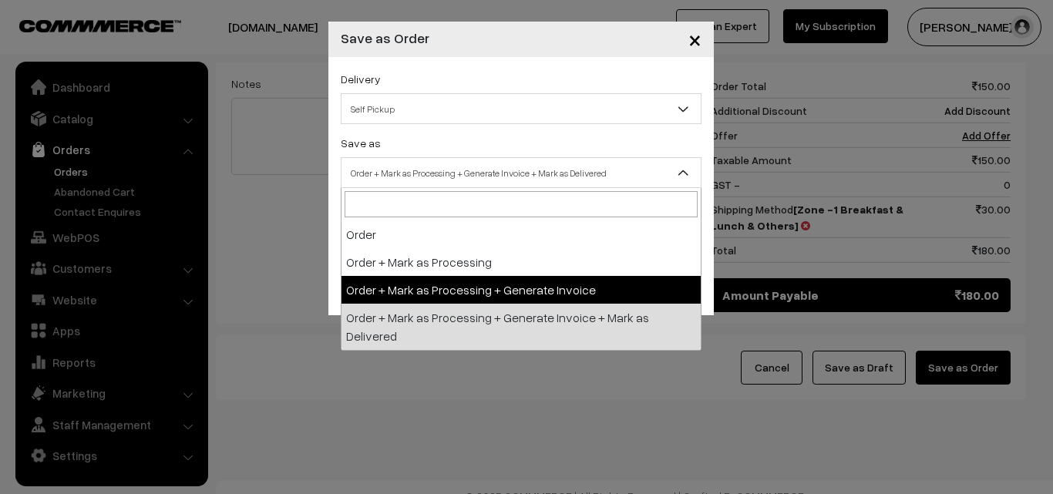
select select "3"
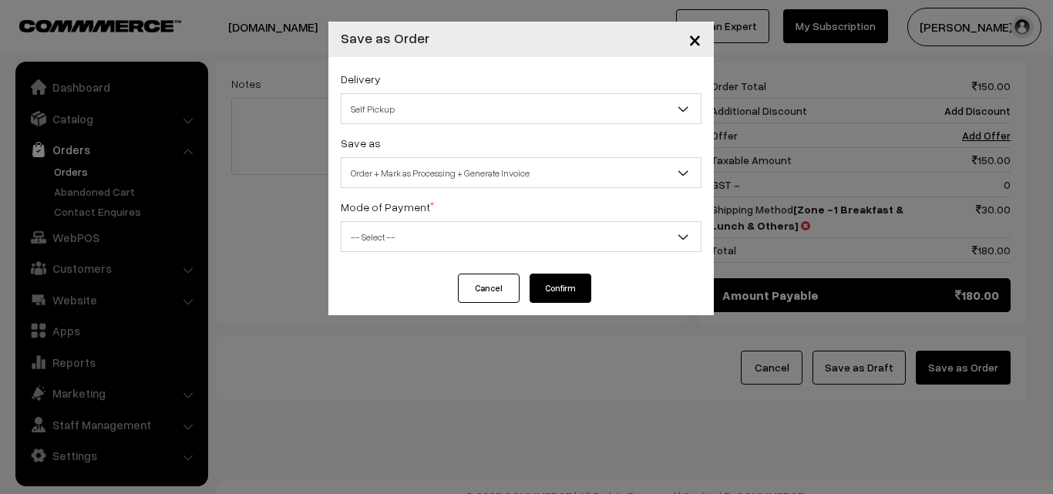
click at [420, 239] on span "-- Select --" at bounding box center [521, 237] width 359 height 27
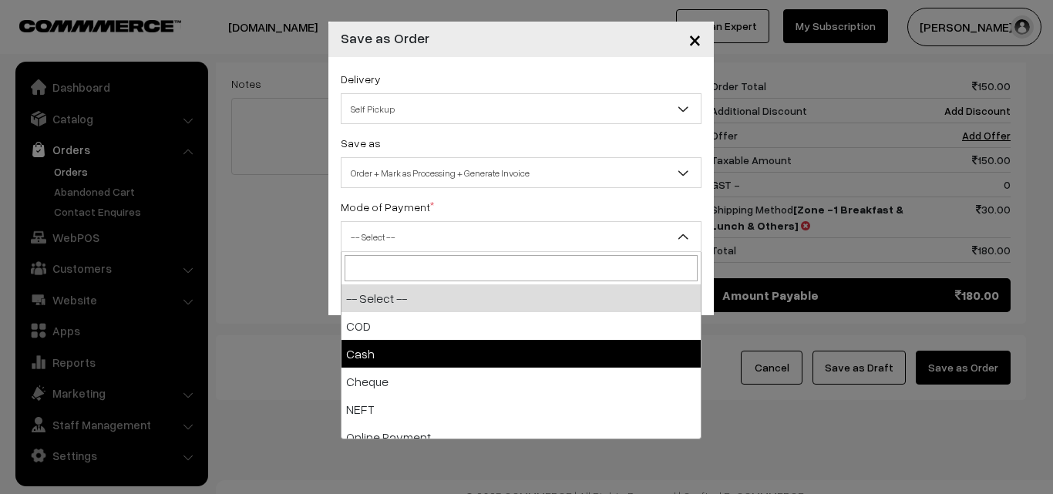
select select "2"
checkbox input "true"
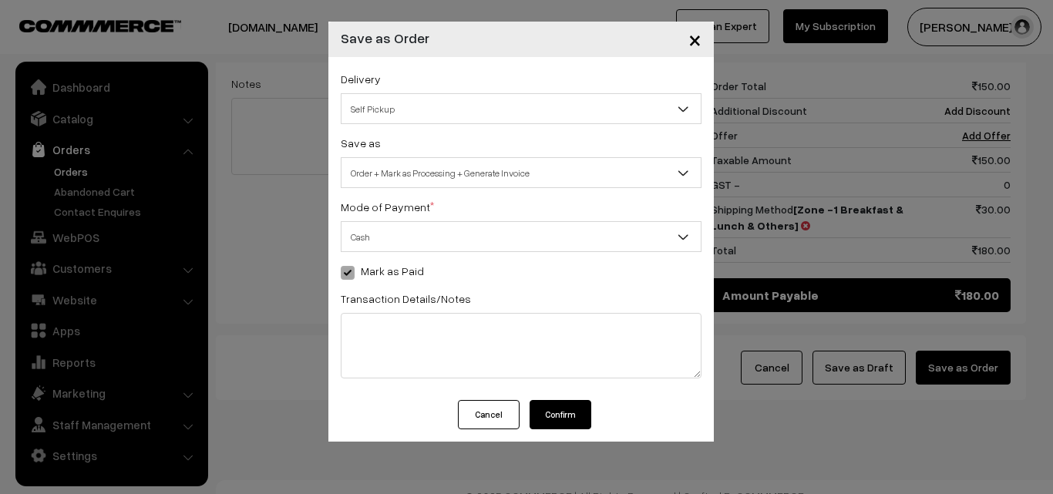
click at [554, 416] on button "Confirm" at bounding box center [561, 414] width 62 height 29
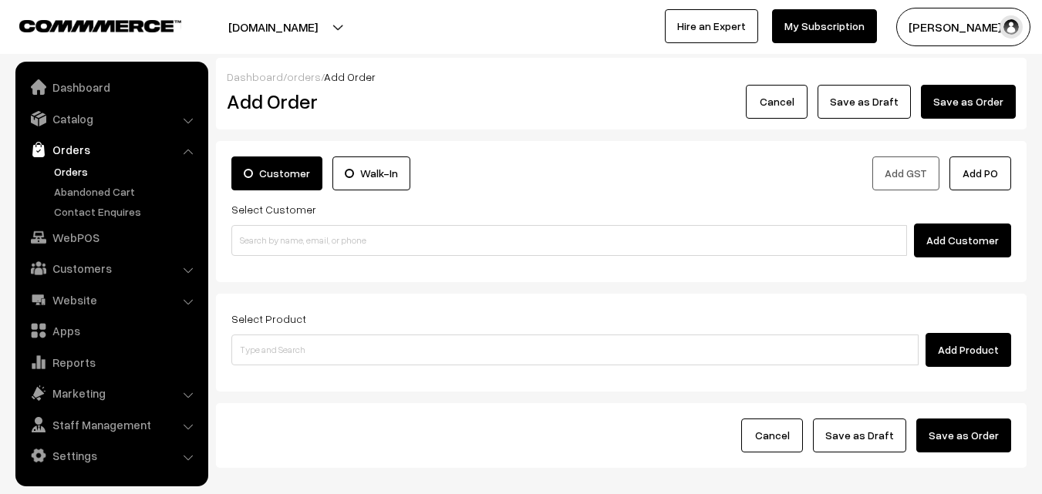
click at [60, 171] on link "Orders" at bounding box center [126, 171] width 153 height 16
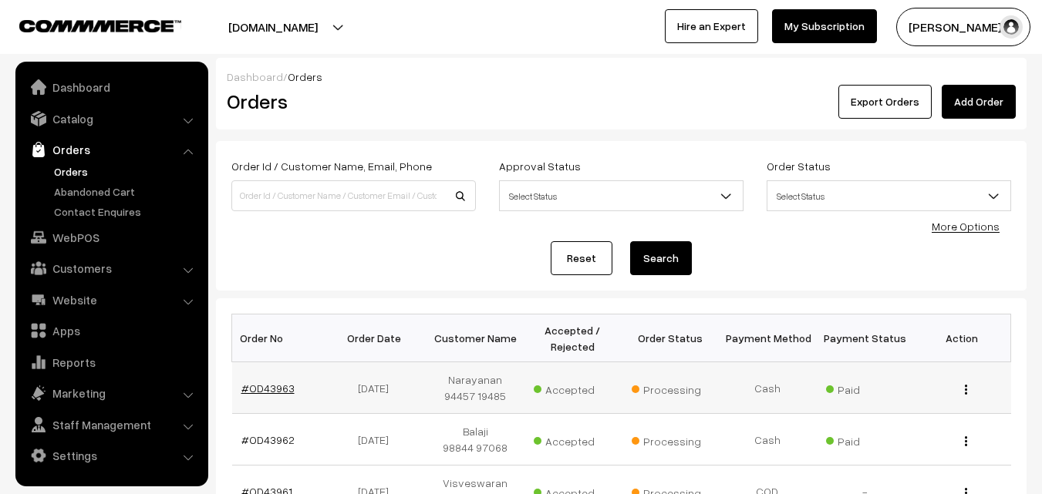
click at [270, 392] on link "#OD43963" at bounding box center [267, 388] width 53 height 13
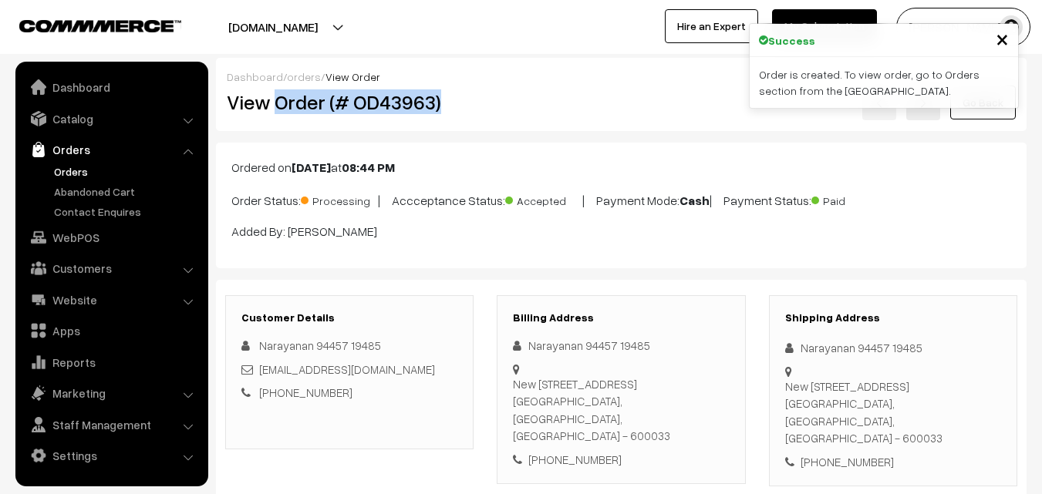
click at [488, 111] on div "View Order (# OD43963) Go Back" at bounding box center [621, 102] width 812 height 35
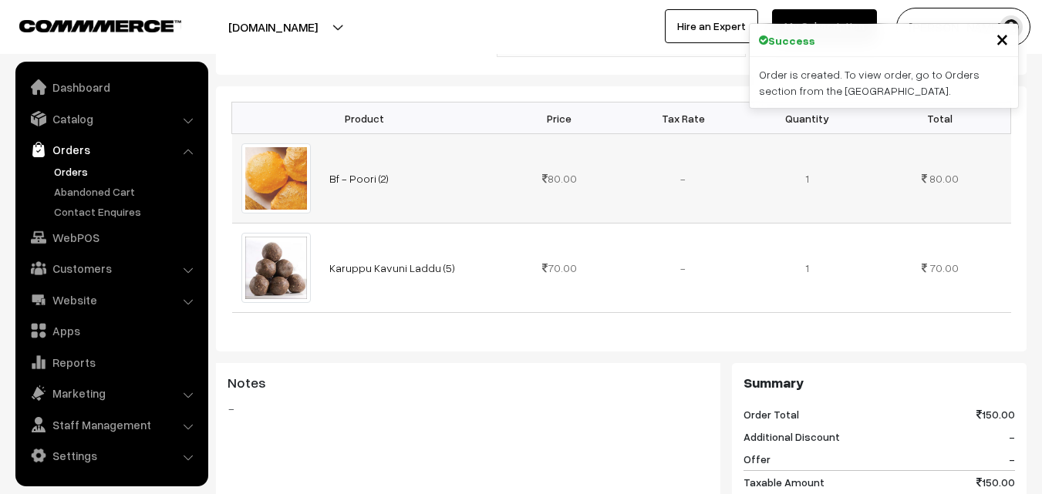
scroll to position [925, 0]
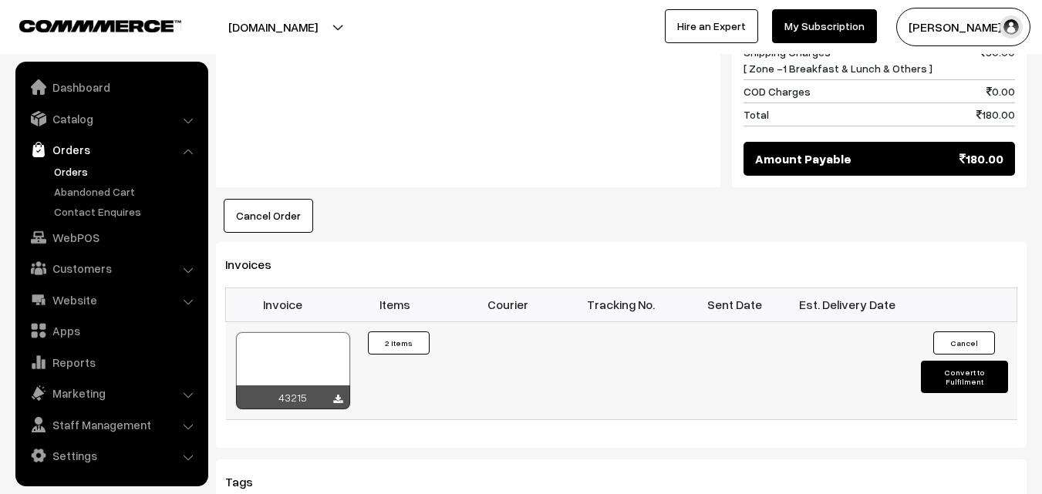
click at [295, 334] on div at bounding box center [293, 370] width 114 height 77
click at [91, 169] on link "Orders" at bounding box center [126, 171] width 153 height 16
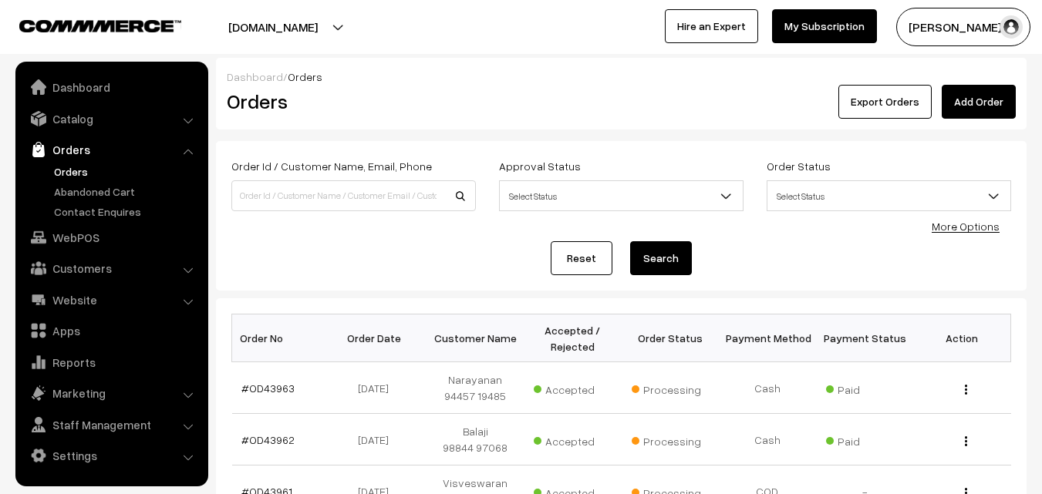
scroll to position [231, 0]
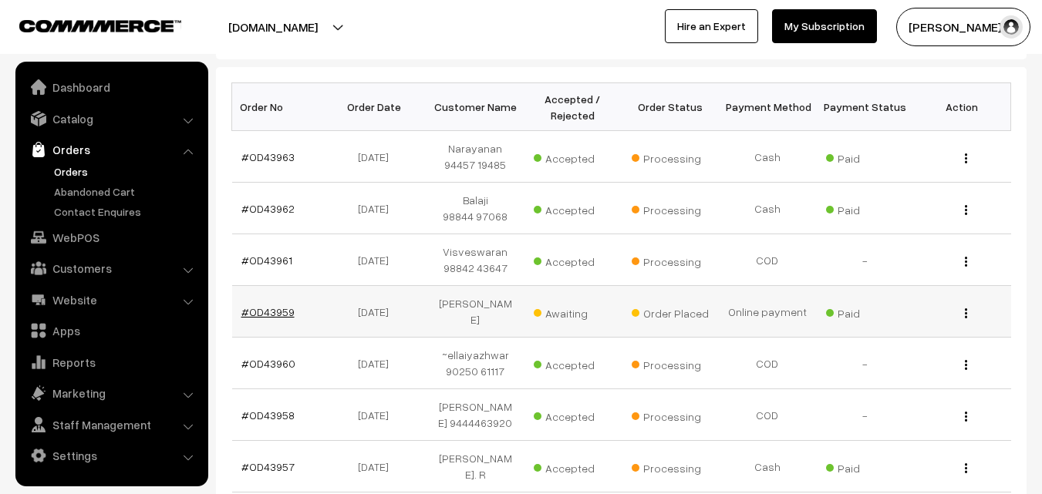
click at [273, 305] on link "#OD43959" at bounding box center [267, 311] width 53 height 13
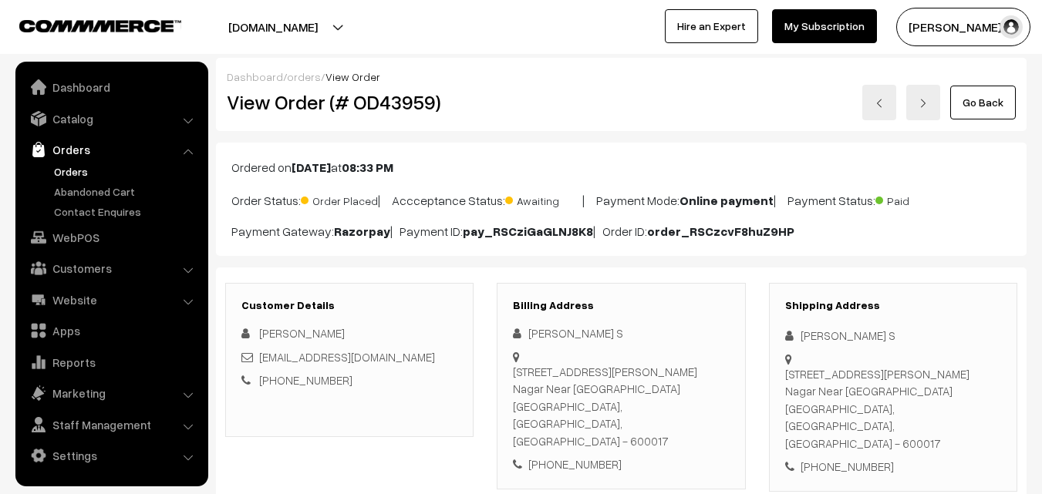
click at [571, 456] on div "[PHONE_NUMBER]" at bounding box center [621, 465] width 216 height 18
click at [571, 456] on div "+91 9884396608" at bounding box center [621, 465] width 216 height 18
drag, startPoint x: 571, startPoint y: 429, endPoint x: 569, endPoint y: 452, distance: 22.5
click at [569, 456] on div "+91 9884396608" at bounding box center [621, 465] width 216 height 18
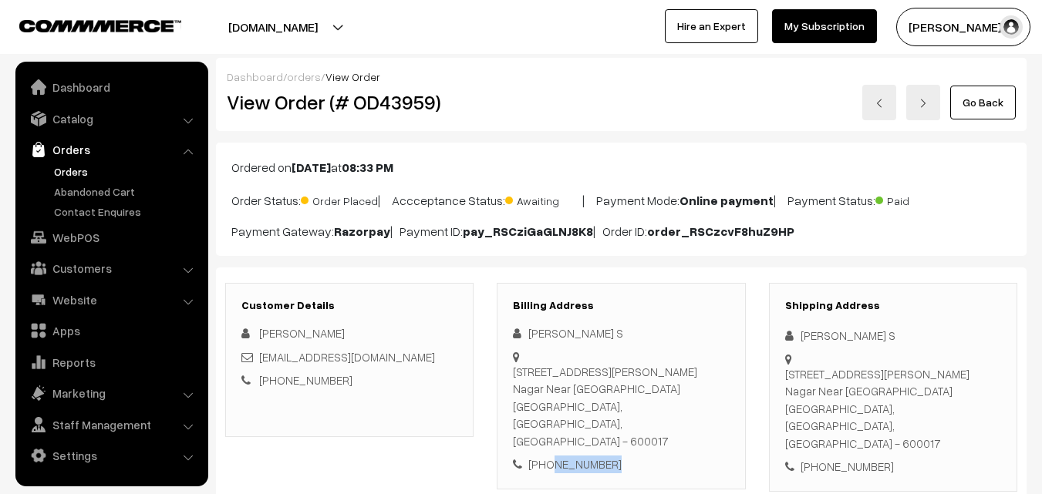
click at [569, 456] on div "+91 9884396608" at bounding box center [621, 465] width 216 height 18
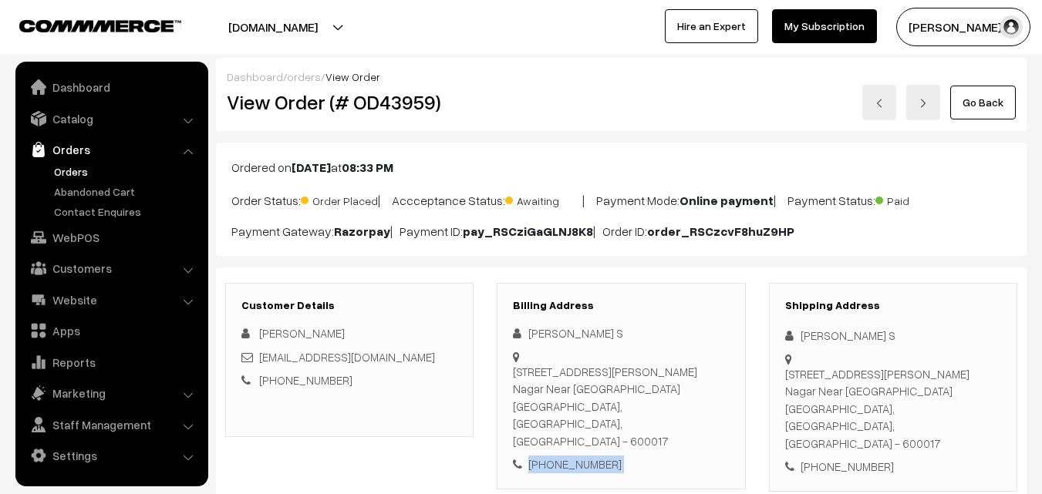
click at [569, 456] on div "+91 9884396608" at bounding box center [621, 465] width 216 height 18
click at [638, 456] on div "+91 9884396608" at bounding box center [621, 465] width 216 height 18
click at [568, 456] on div "+91 9884396608" at bounding box center [621, 465] width 216 height 18
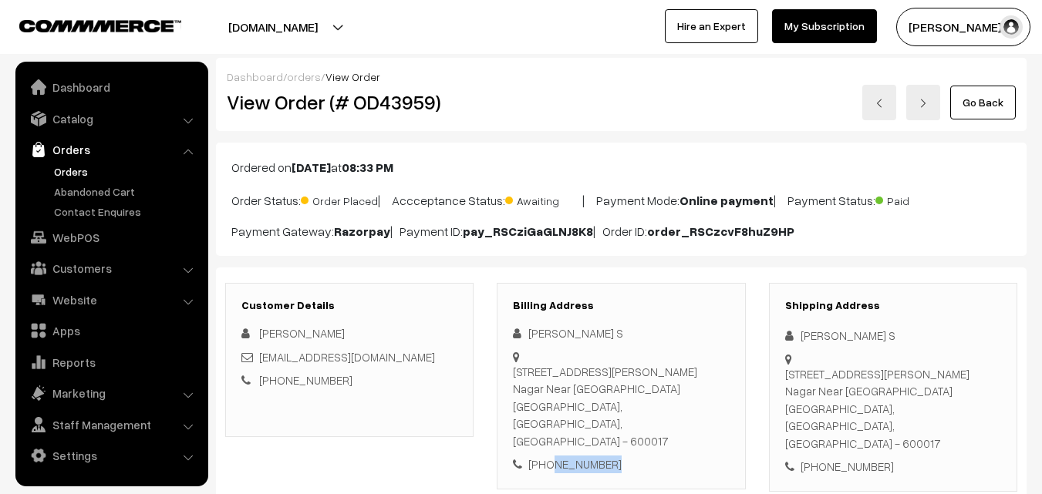
copy div "9884396608"
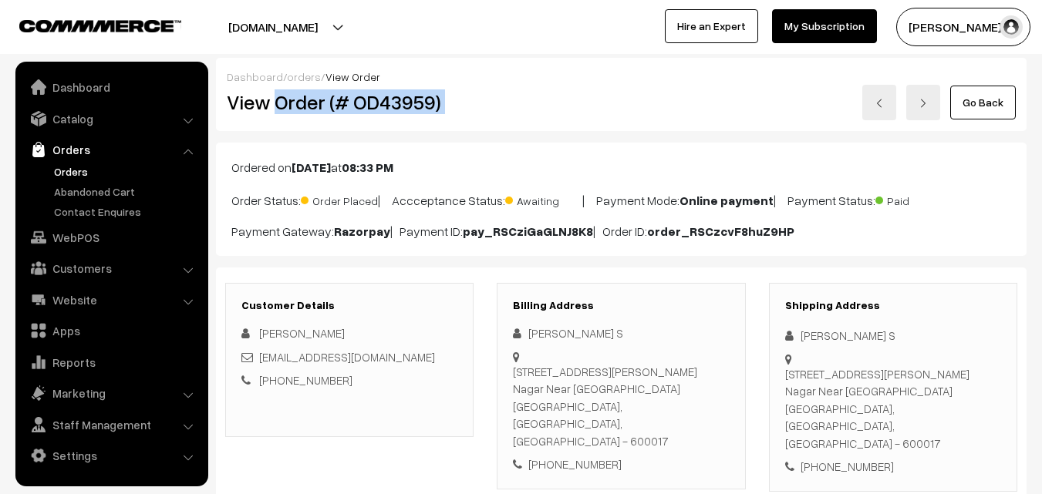
copy div "Order (# OD43959)"
drag, startPoint x: 276, startPoint y: 99, endPoint x: 564, endPoint y: 91, distance: 288.5
click at [573, 93] on div "View Order (# OD43959) Go Back" at bounding box center [621, 102] width 812 height 35
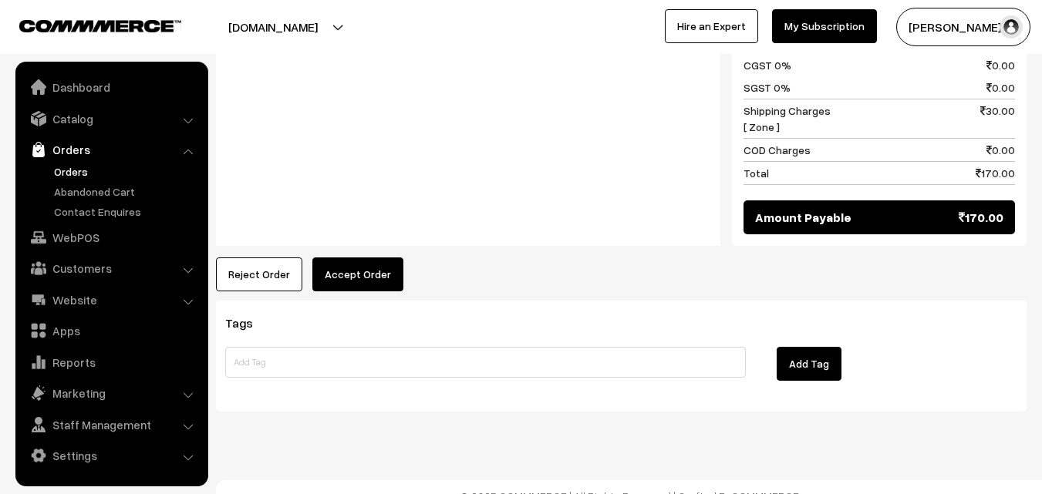
click at [345, 235] on div "Product Price Tax Rate Quantity Total 12th Without Rice... 140.00" at bounding box center [621, 14] width 810 height 555
click at [347, 258] on button "Accept Order" at bounding box center [357, 275] width 91 height 34
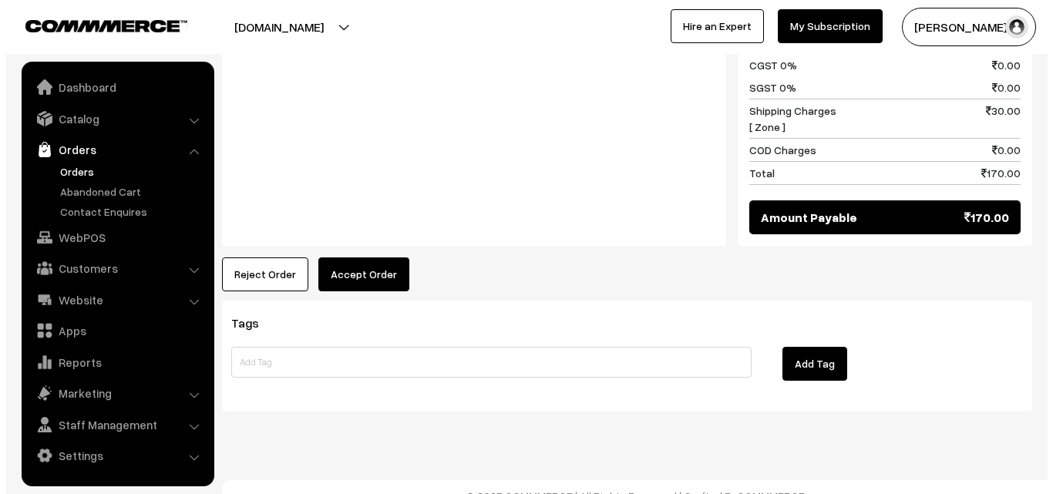
scroll to position [783, 0]
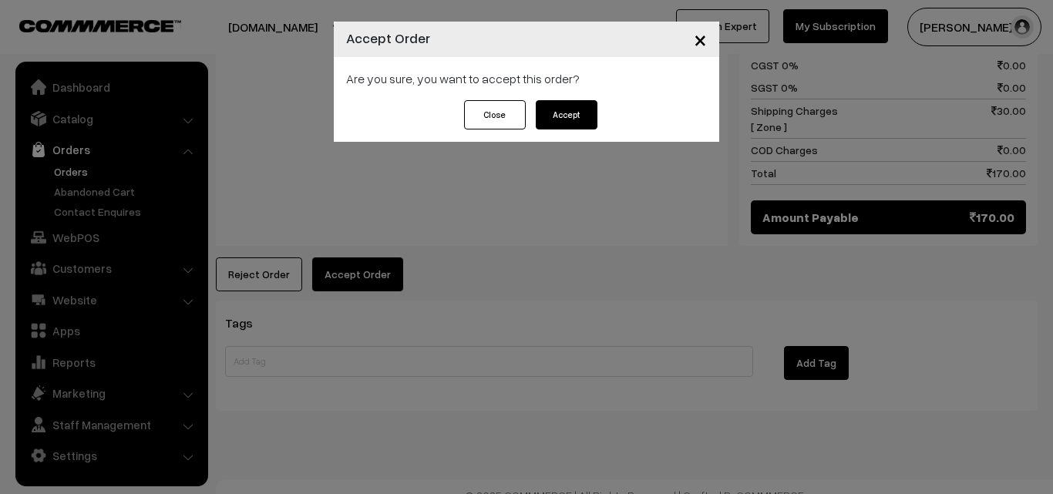
click at [575, 106] on button "Accept" at bounding box center [567, 114] width 62 height 29
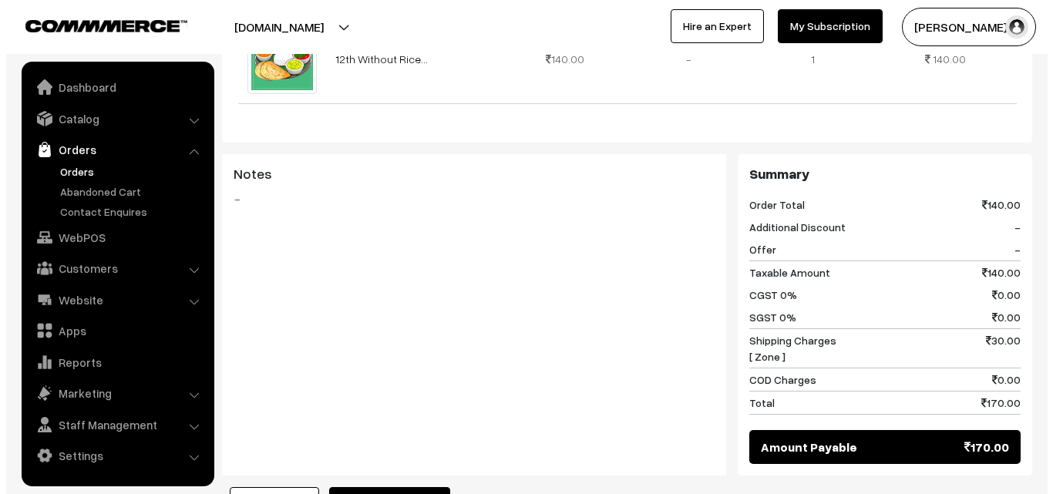
scroll to position [617, 0]
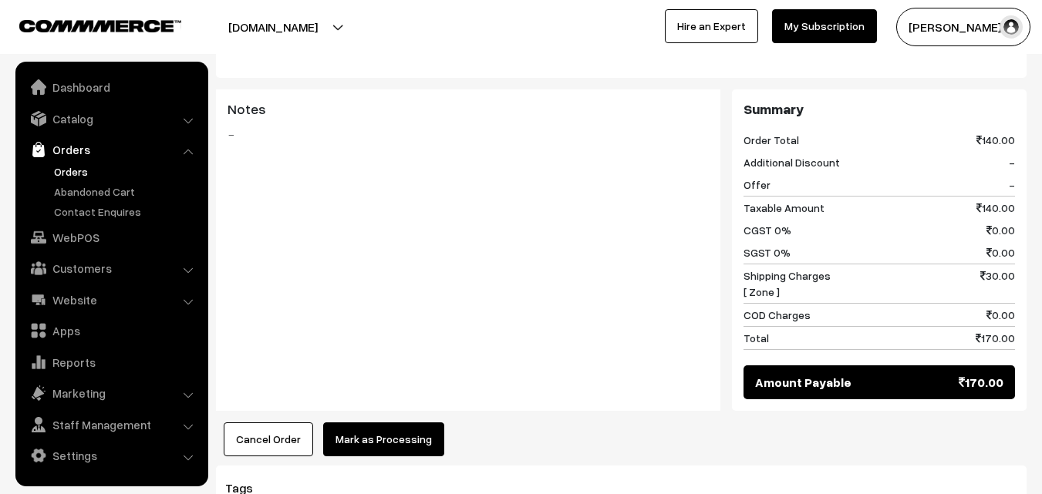
click at [379, 423] on button "Mark as Processing" at bounding box center [383, 440] width 121 height 34
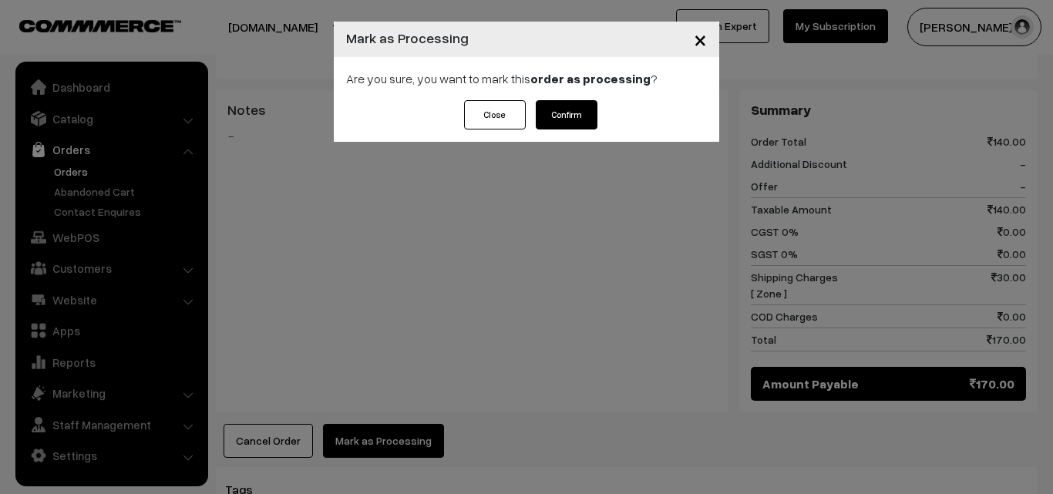
click at [566, 109] on button "Confirm" at bounding box center [567, 114] width 62 height 29
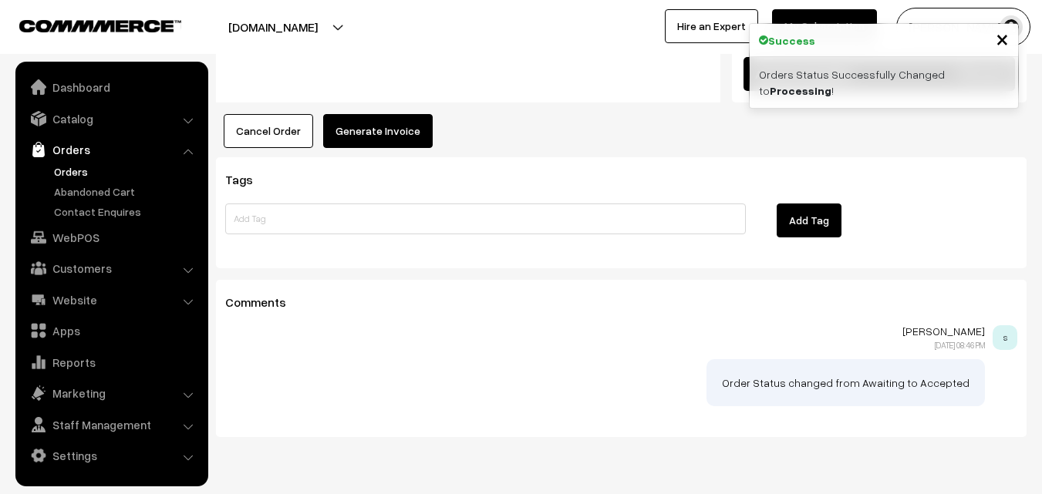
click at [366, 114] on button "Generate Invoice" at bounding box center [377, 131] width 109 height 34
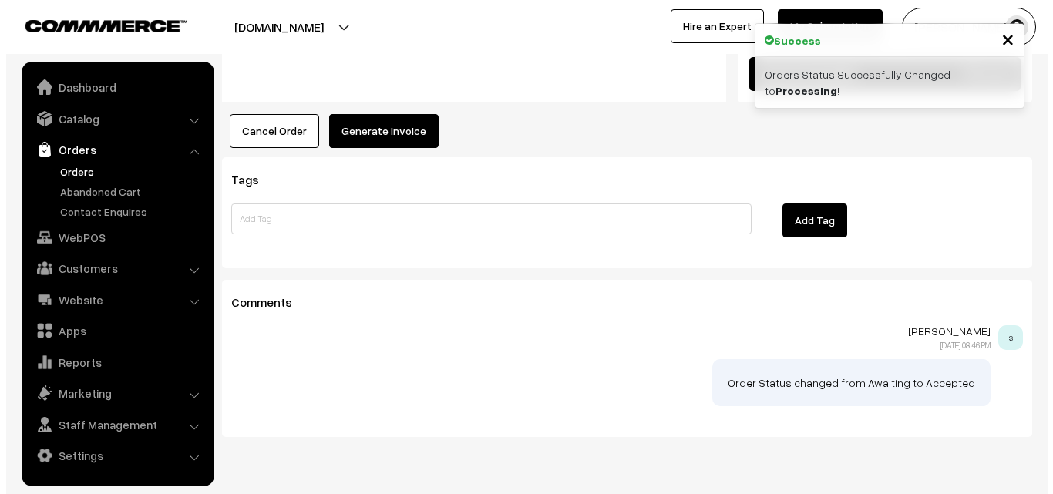
scroll to position [927, 0]
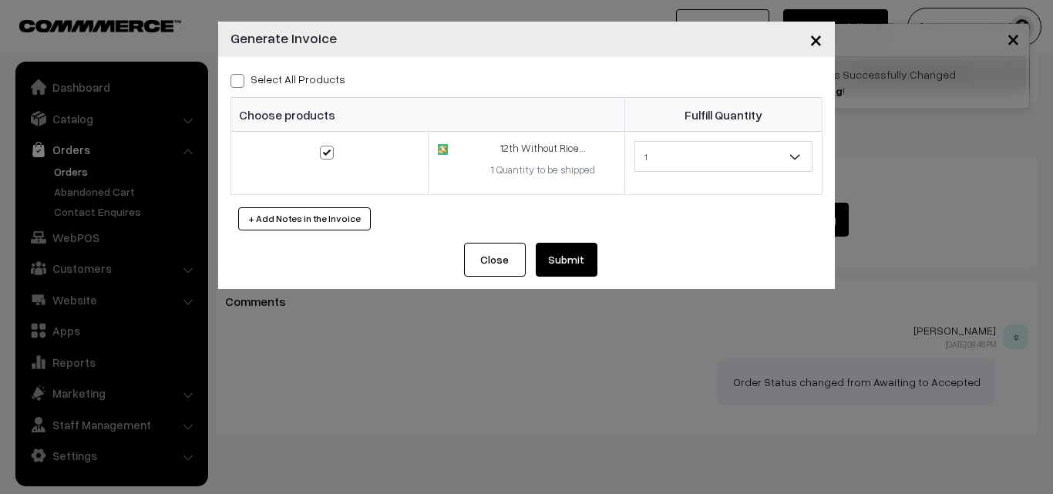
click at [297, 85] on label "Select All Products" at bounding box center [288, 79] width 115 height 16
click at [241, 83] on input "Select All Products" at bounding box center [236, 78] width 10 height 10
checkbox input "true"
click at [561, 261] on button "Submit" at bounding box center [567, 260] width 62 height 34
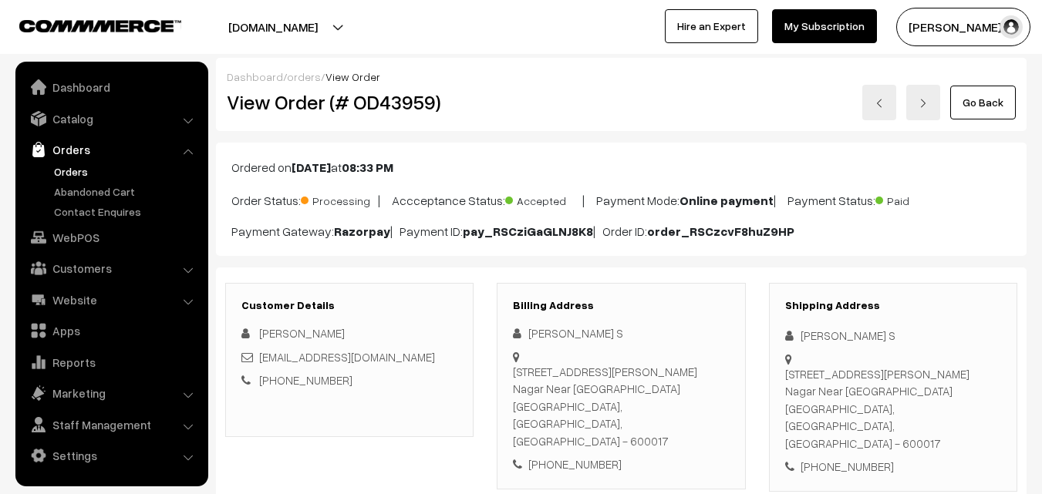
scroll to position [925, 0]
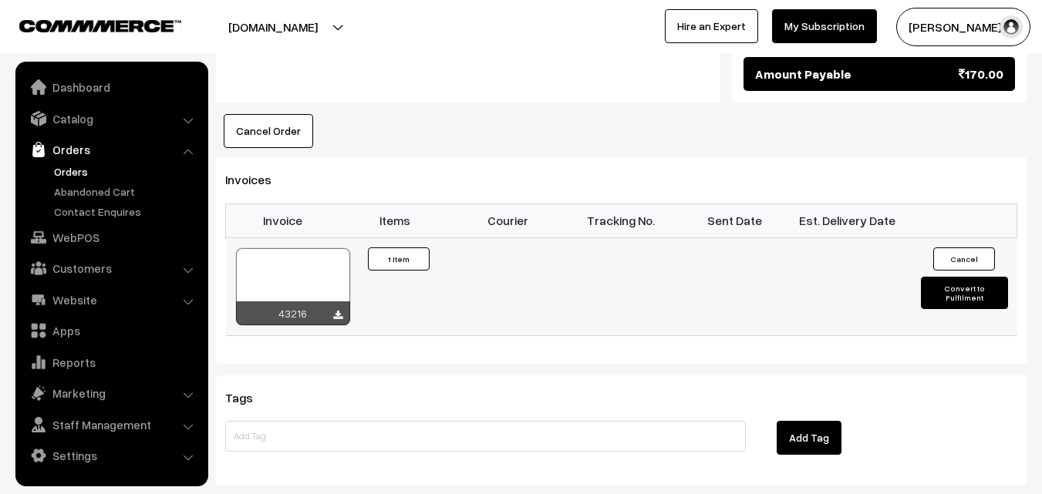
click at [318, 254] on div at bounding box center [293, 286] width 114 height 77
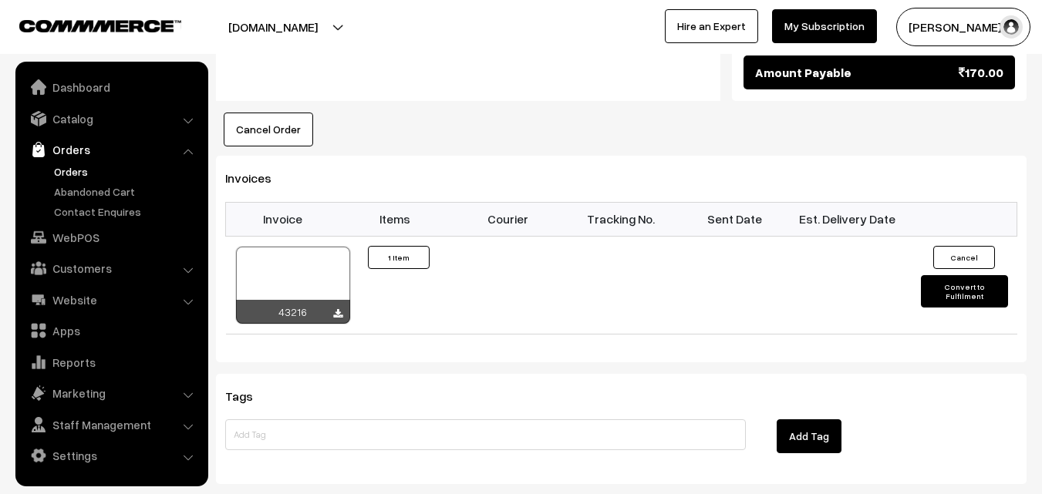
click at [82, 175] on link "Orders" at bounding box center [126, 171] width 153 height 16
